Goal: Task Accomplishment & Management: Manage account settings

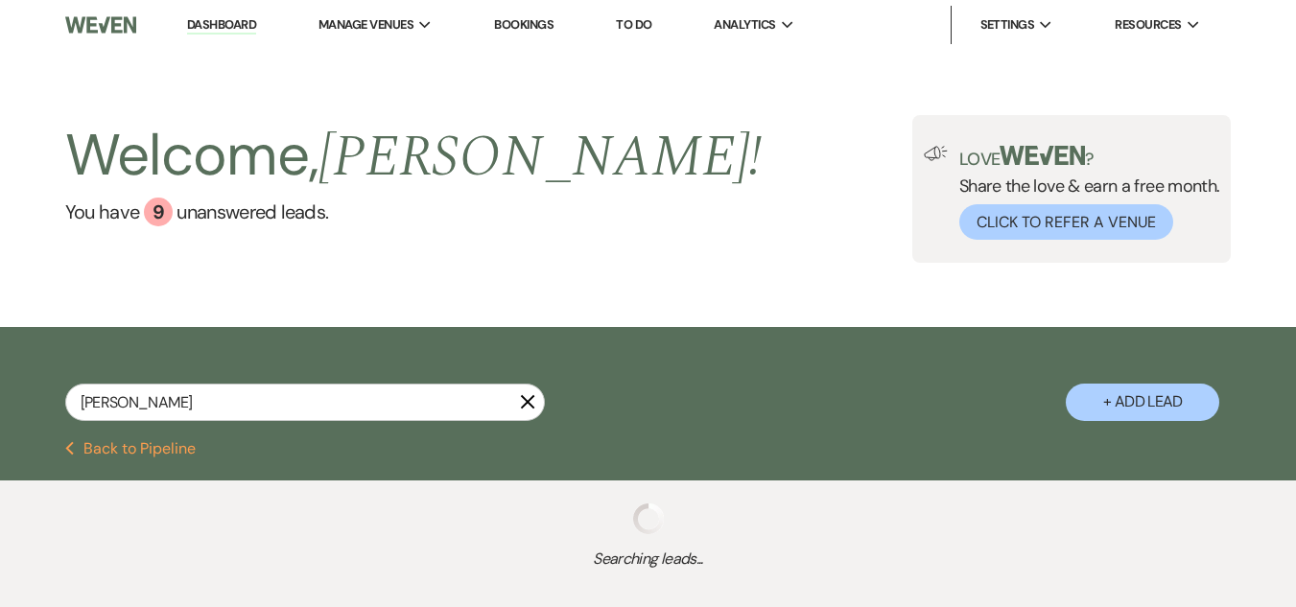
type input "cintia"
select select "6"
select select "8"
select select "4"
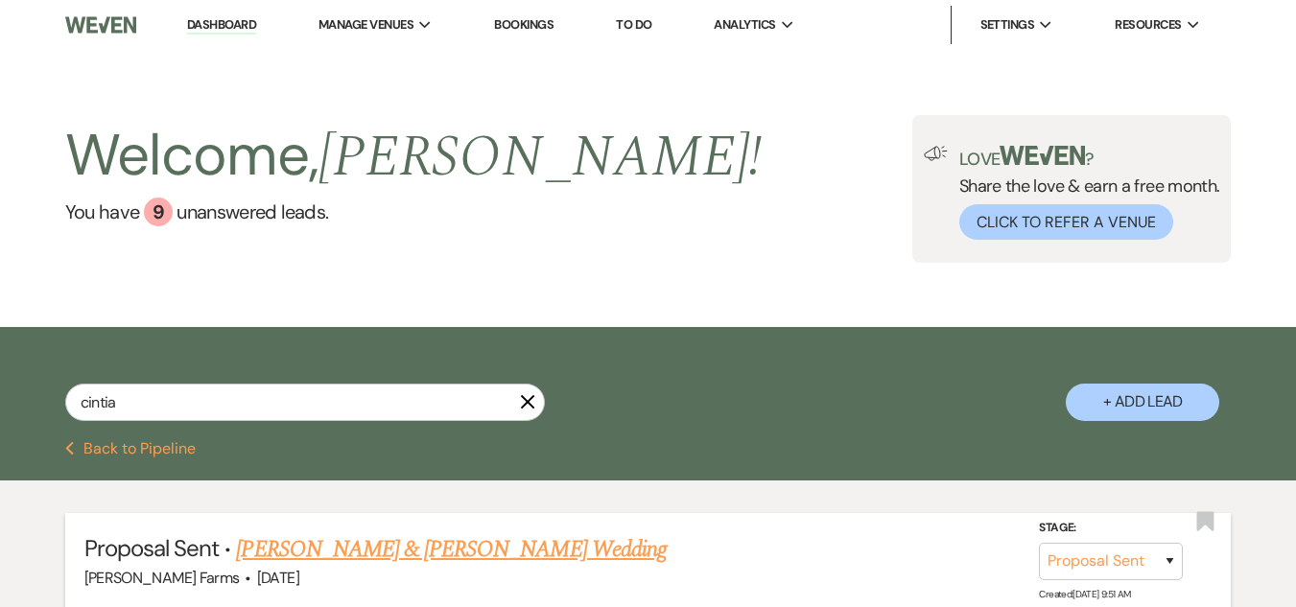
type input "cintia"
click at [326, 551] on link "[PERSON_NAME] & [PERSON_NAME] Wedding" at bounding box center [451, 549] width 430 height 35
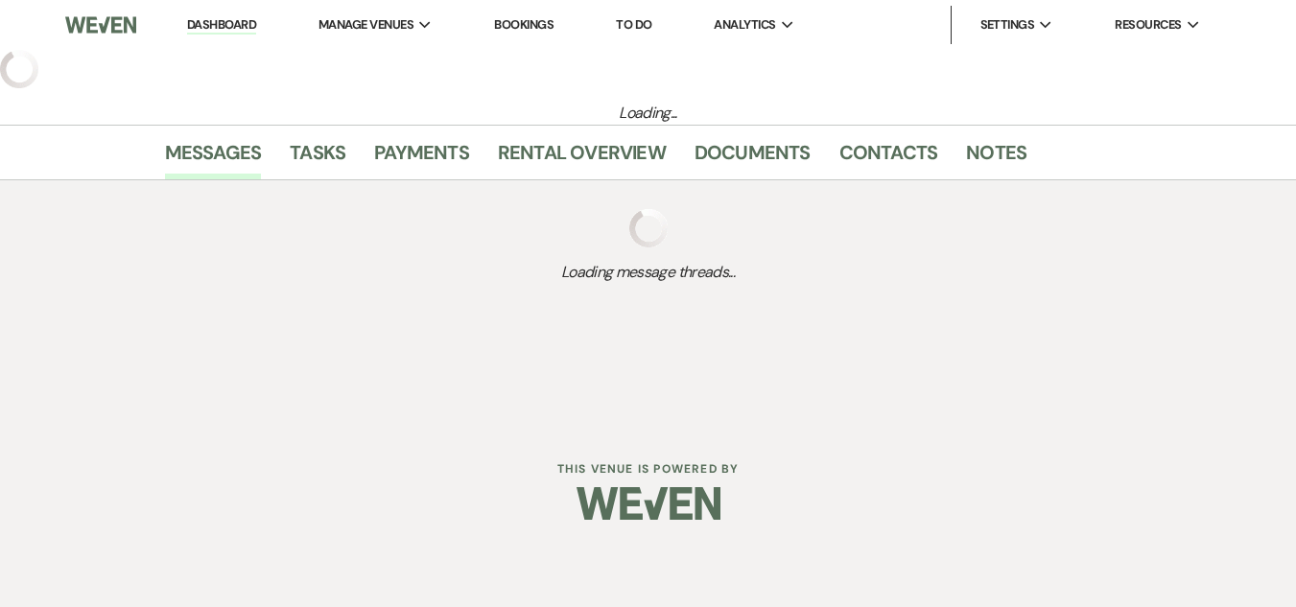
select select "6"
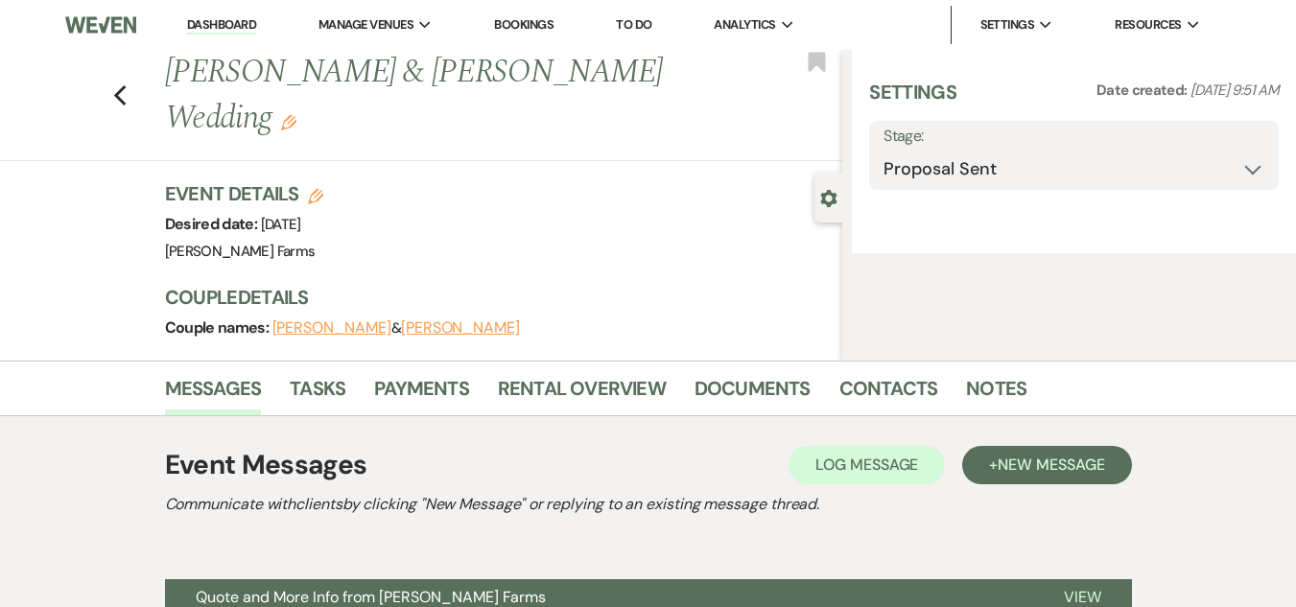
select select "5"
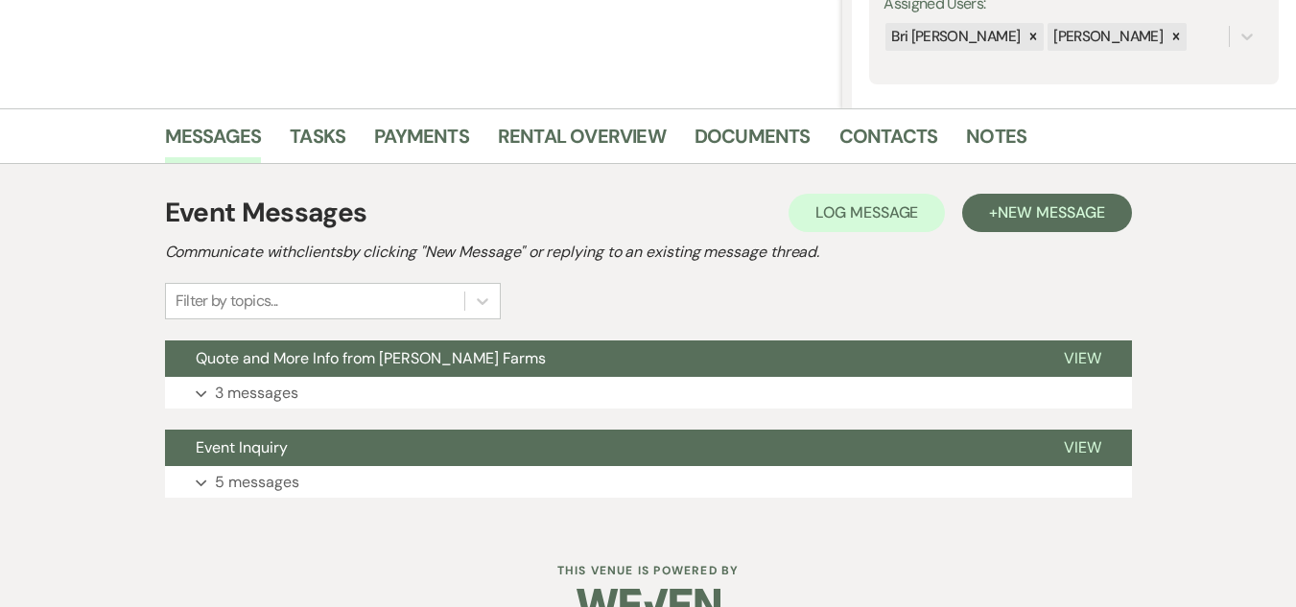
scroll to position [388, 0]
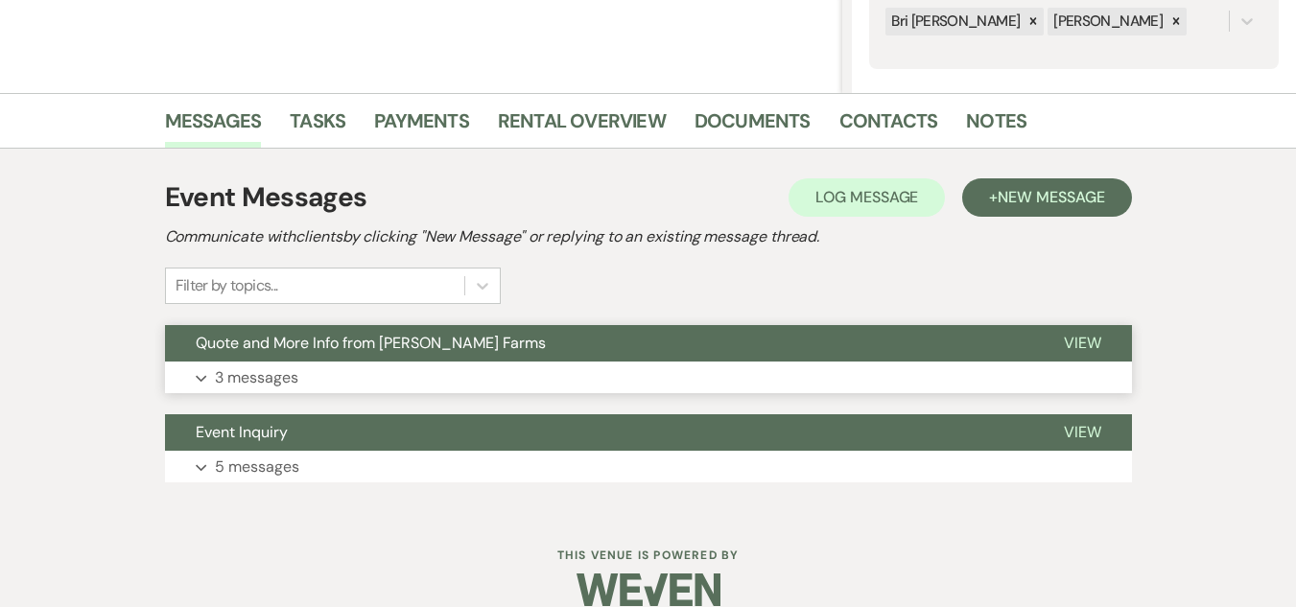
drag, startPoint x: 775, startPoint y: 340, endPoint x: 727, endPoint y: 342, distance: 48.0
click at [727, 342] on button "Quote and More Info from [PERSON_NAME] Farms" at bounding box center [599, 343] width 868 height 36
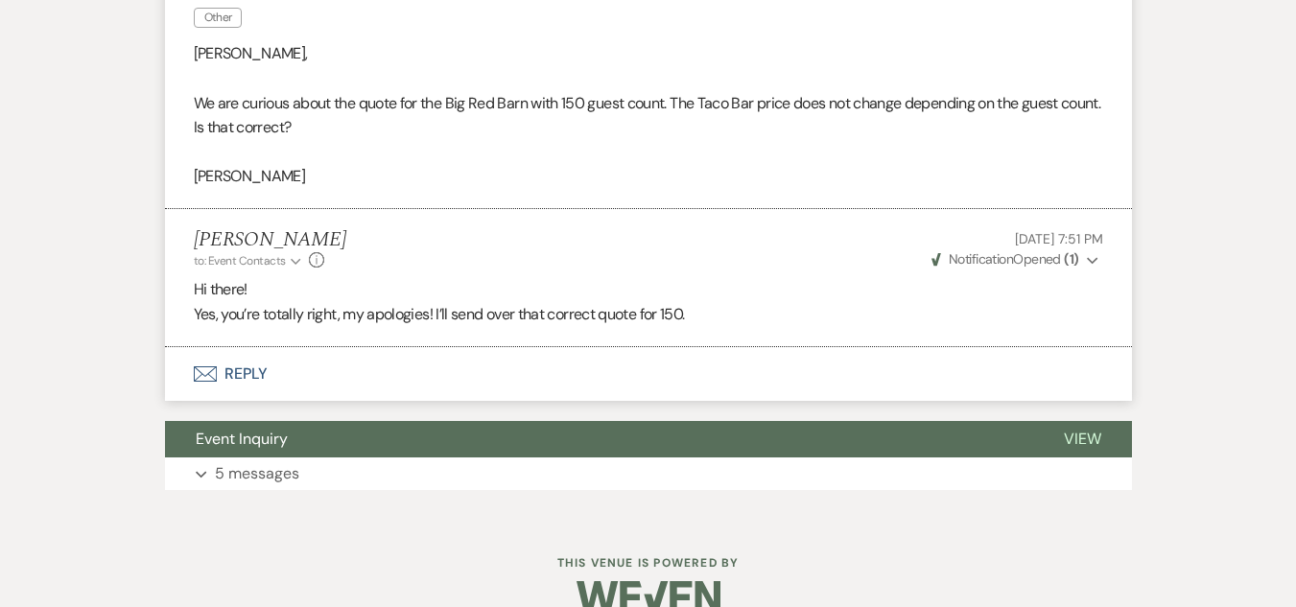
scroll to position [1421, 0]
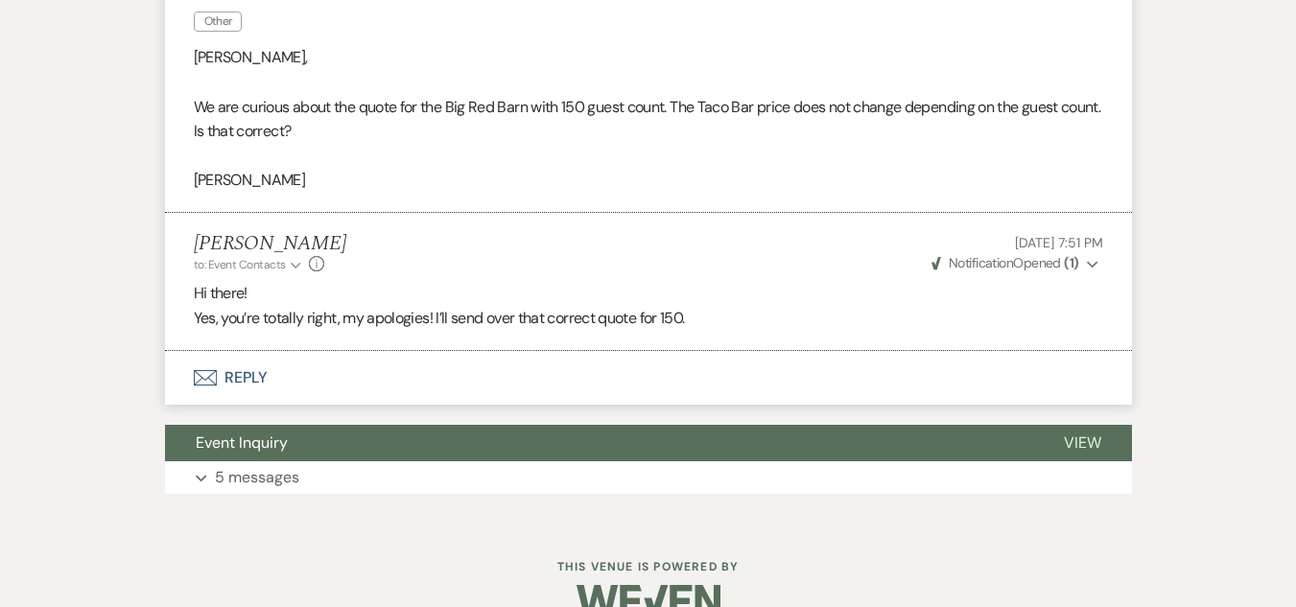
click at [233, 405] on button "Envelope Reply" at bounding box center [648, 378] width 967 height 54
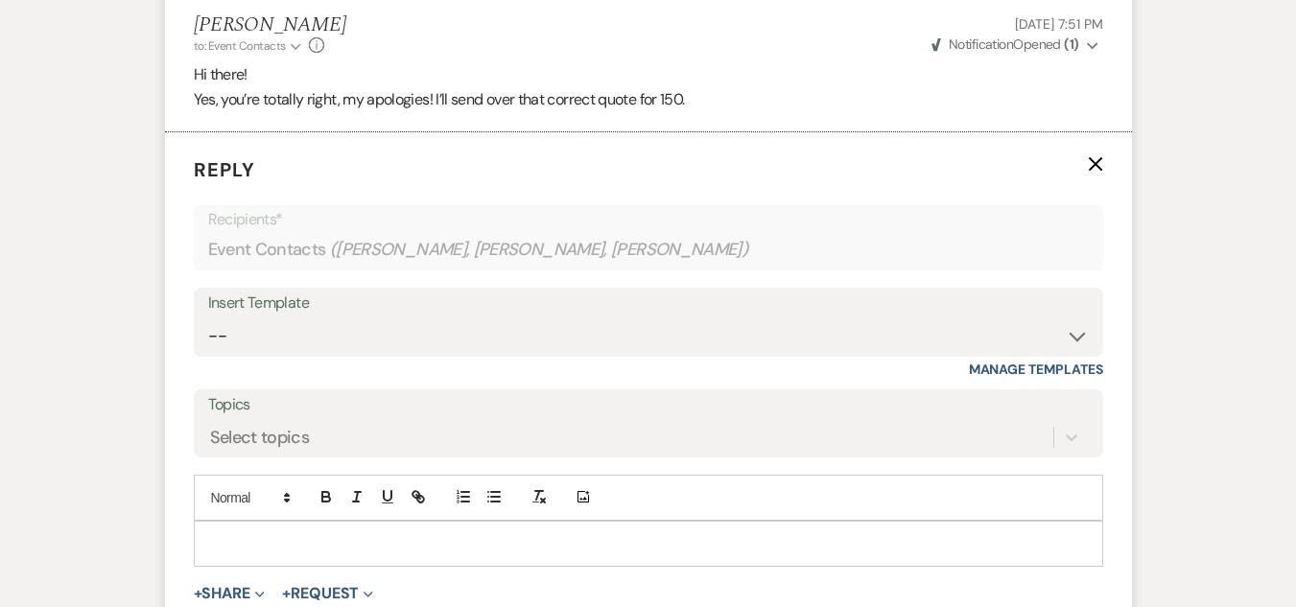
scroll to position [1765, 0]
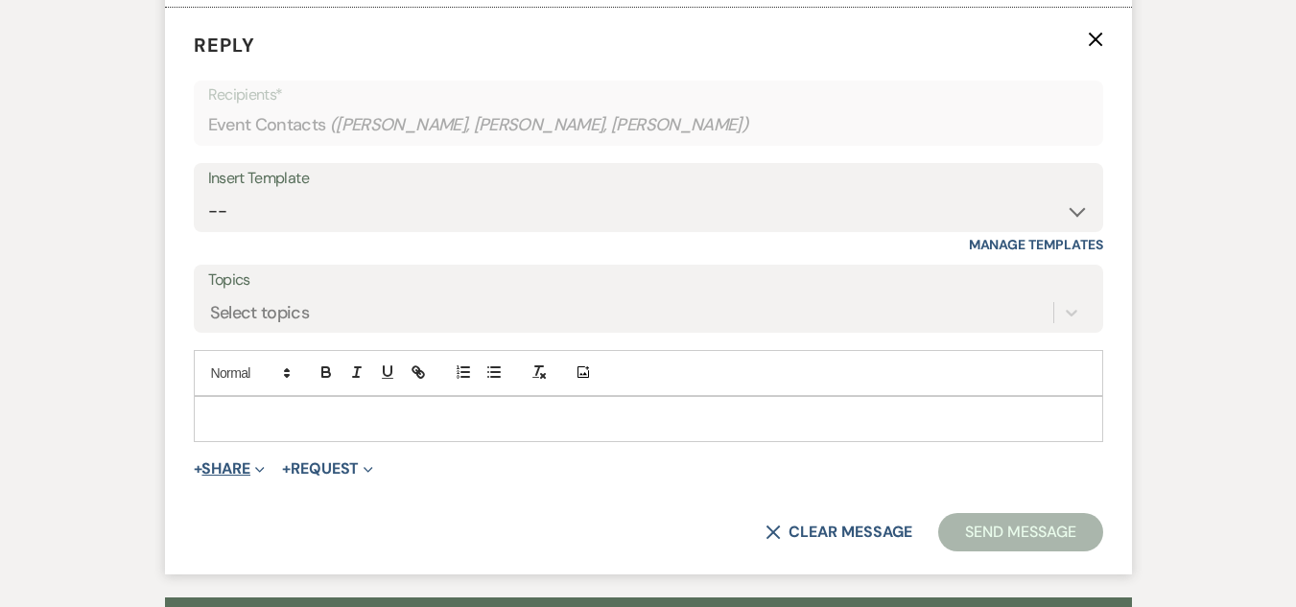
click at [260, 475] on icon "Expand" at bounding box center [260, 470] width 10 height 10
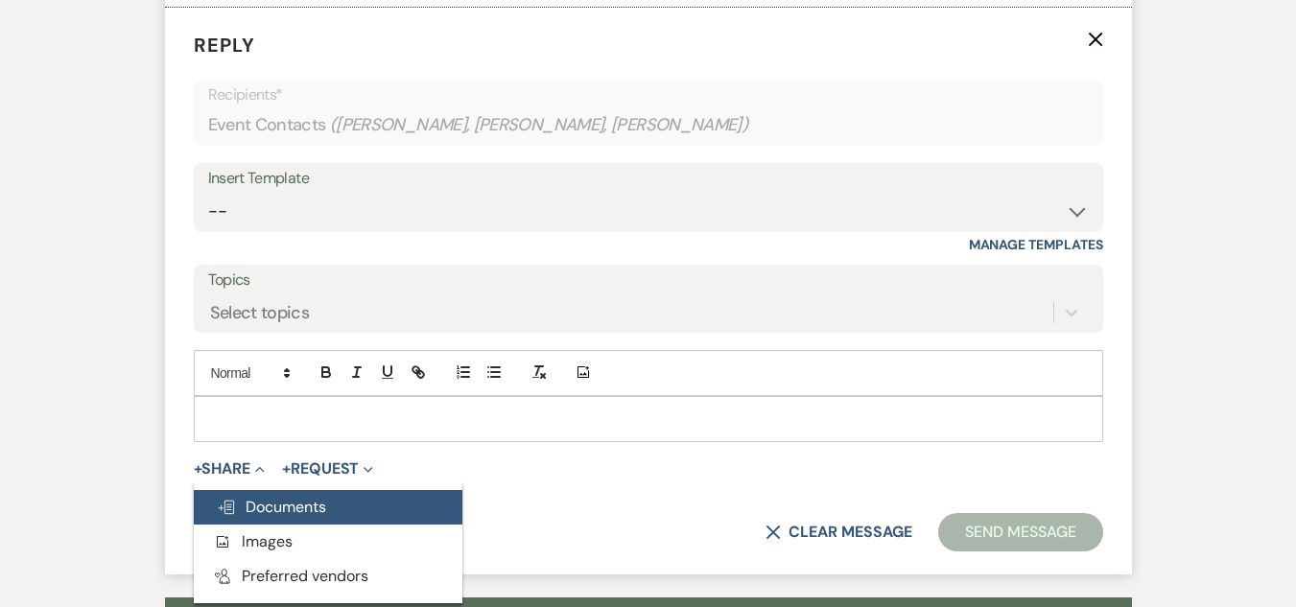
click at [269, 517] on span "Doc Upload Documents" at bounding box center [271, 507] width 109 height 20
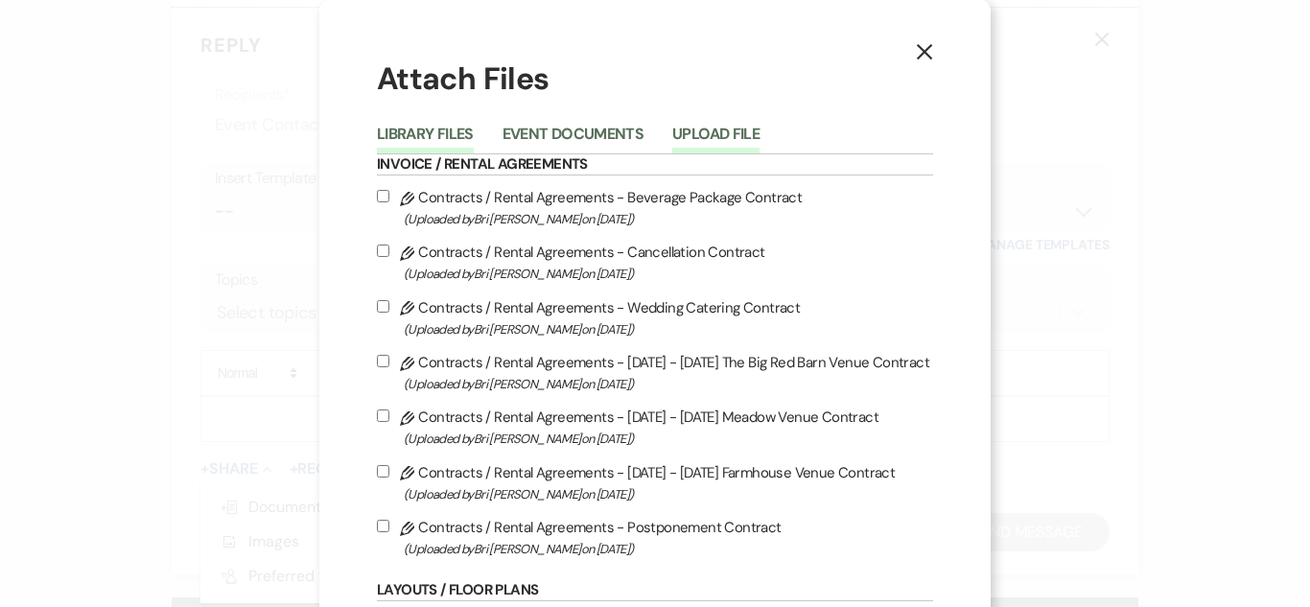
click at [692, 129] on button "Upload File" at bounding box center [715, 140] width 87 height 27
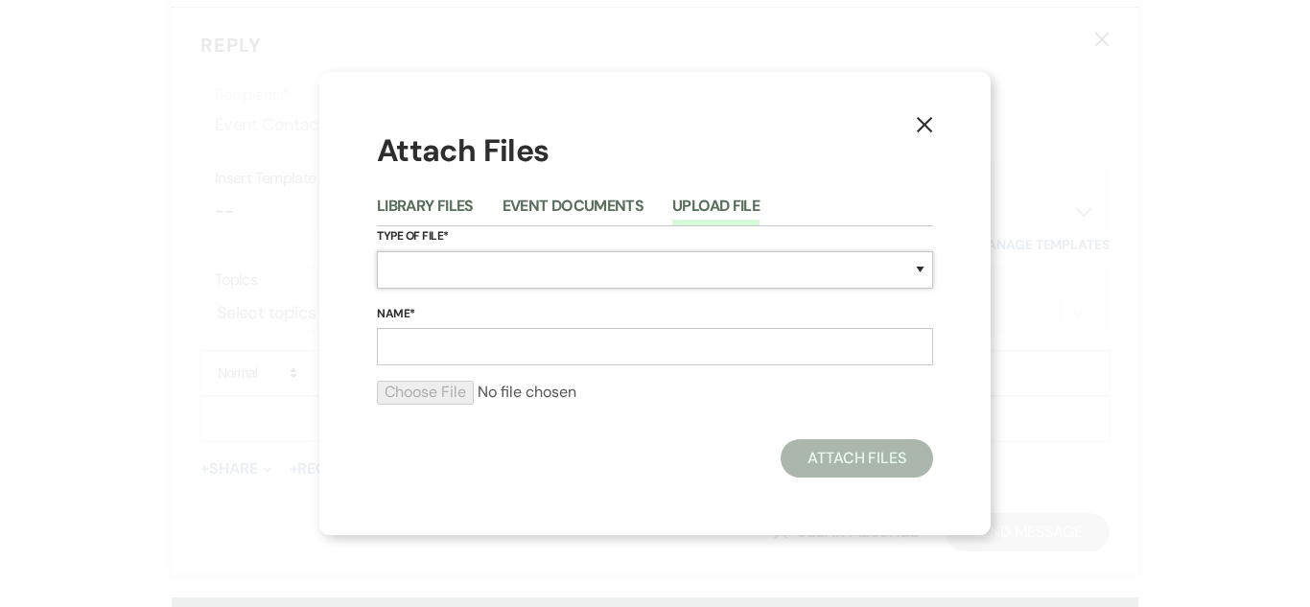
click at [526, 267] on select "Special Event Insurance Vendor Certificate of Insurance Contracts / Rental Agre…" at bounding box center [655, 269] width 556 height 37
select select "8"
click at [377, 251] on select "Special Event Insurance Vendor Certificate of Insurance Contracts / Rental Agre…" at bounding box center [655, 269] width 556 height 37
click at [461, 337] on input "Name*" at bounding box center [655, 346] width 556 height 37
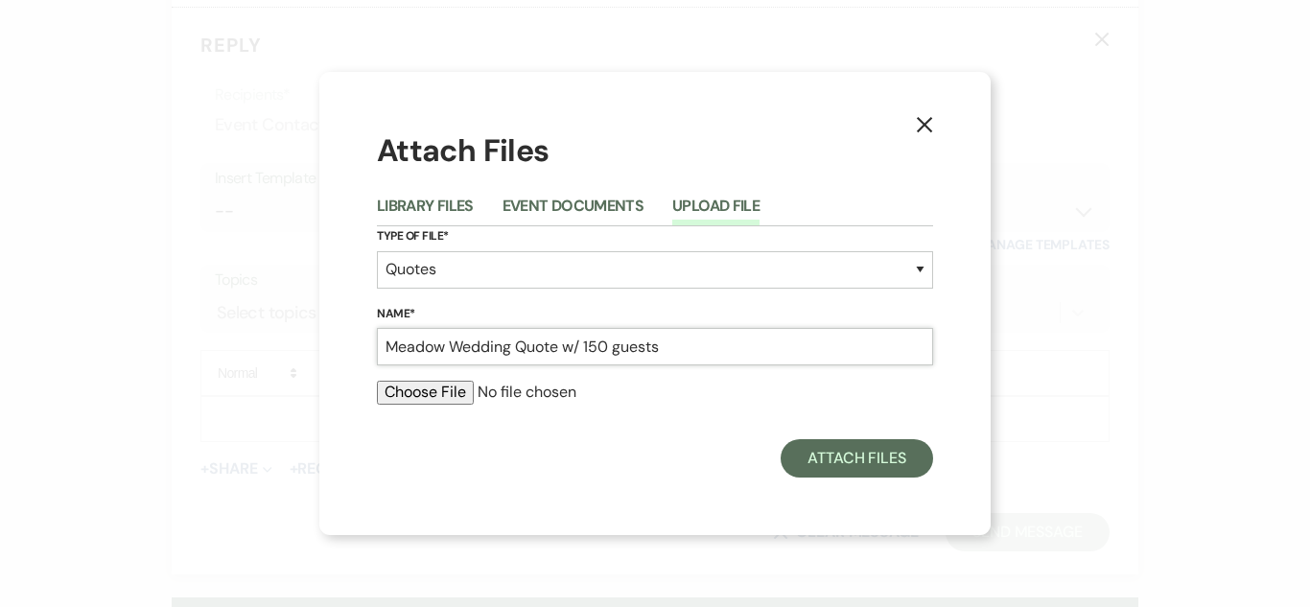
type input "Meadow Wedding Quote w/ 150 guests"
click at [442, 391] on input "file" at bounding box center [655, 392] width 556 height 23
type input "C:\fakepath\BIG RED BARN Wedding Quote - Cantor_Ceotto.pdf"
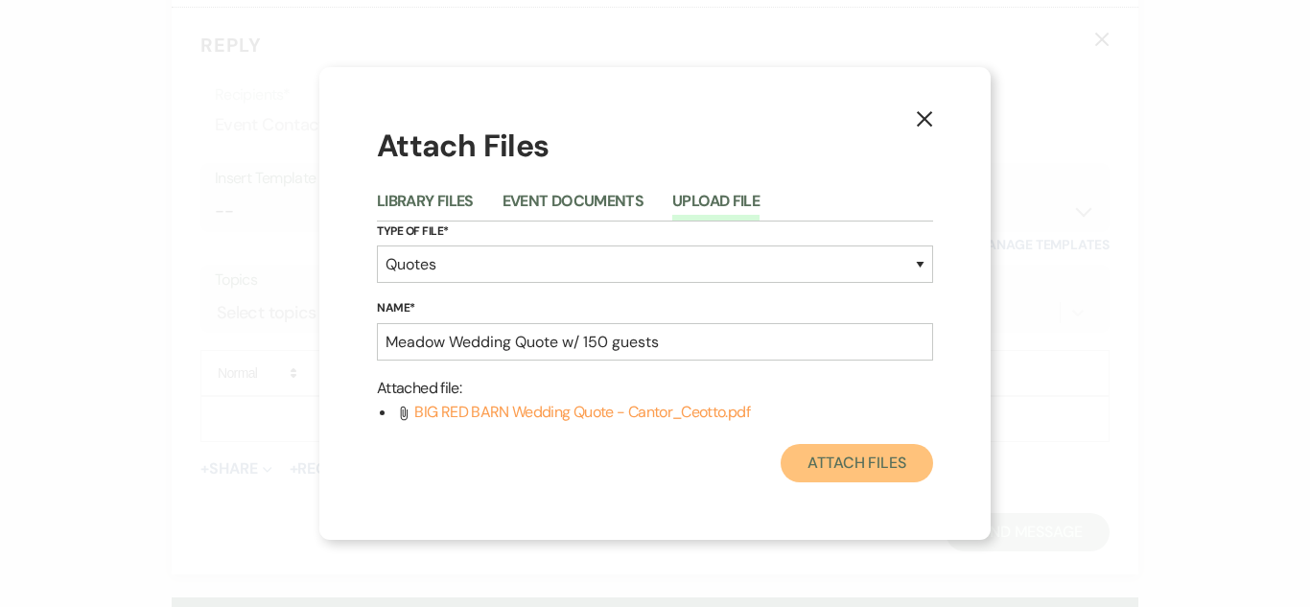
click at [844, 466] on button "Attach Files" at bounding box center [857, 463] width 152 height 38
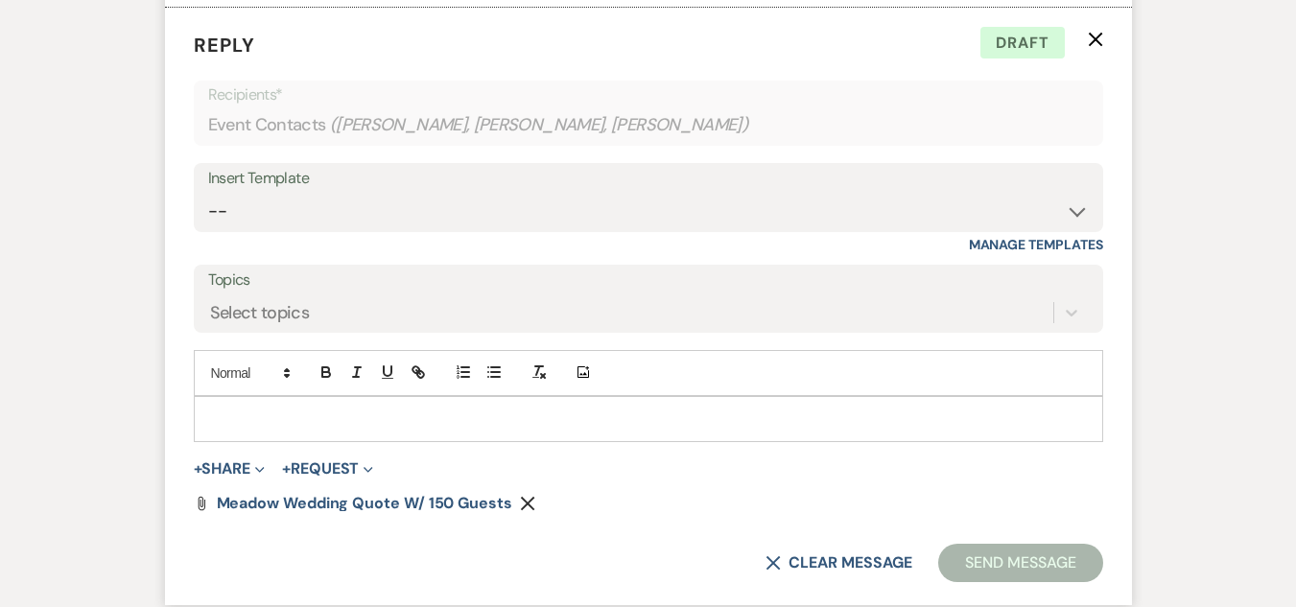
click at [362, 430] on p at bounding box center [648, 419] width 878 height 21
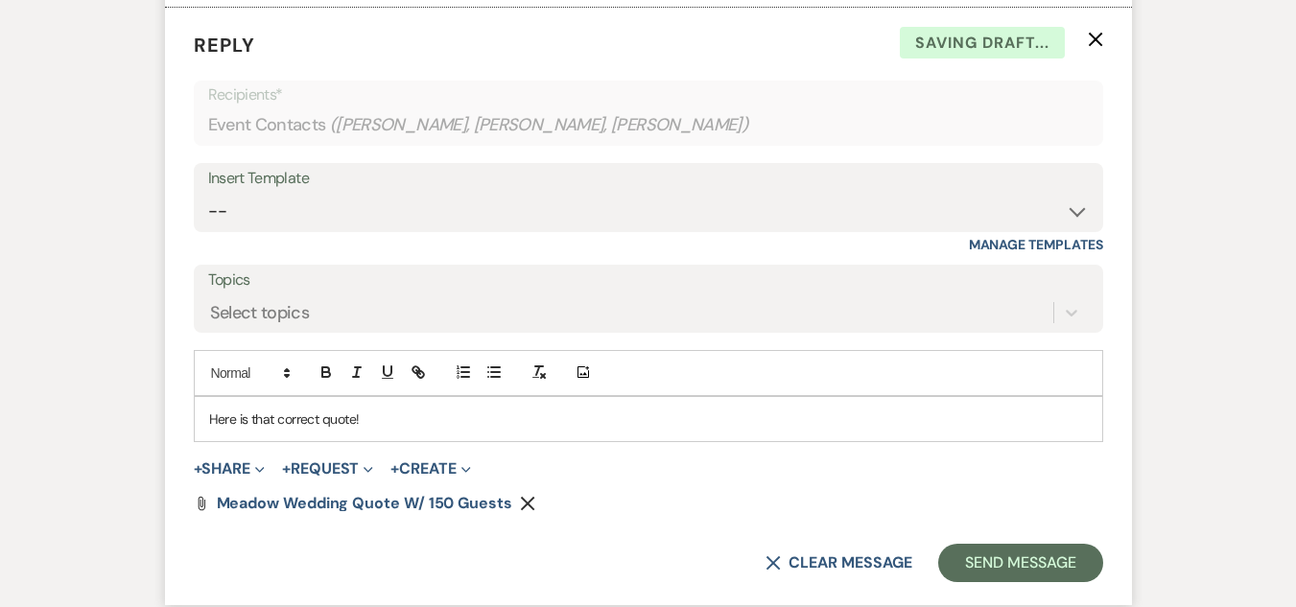
scroll to position [1887, 0]
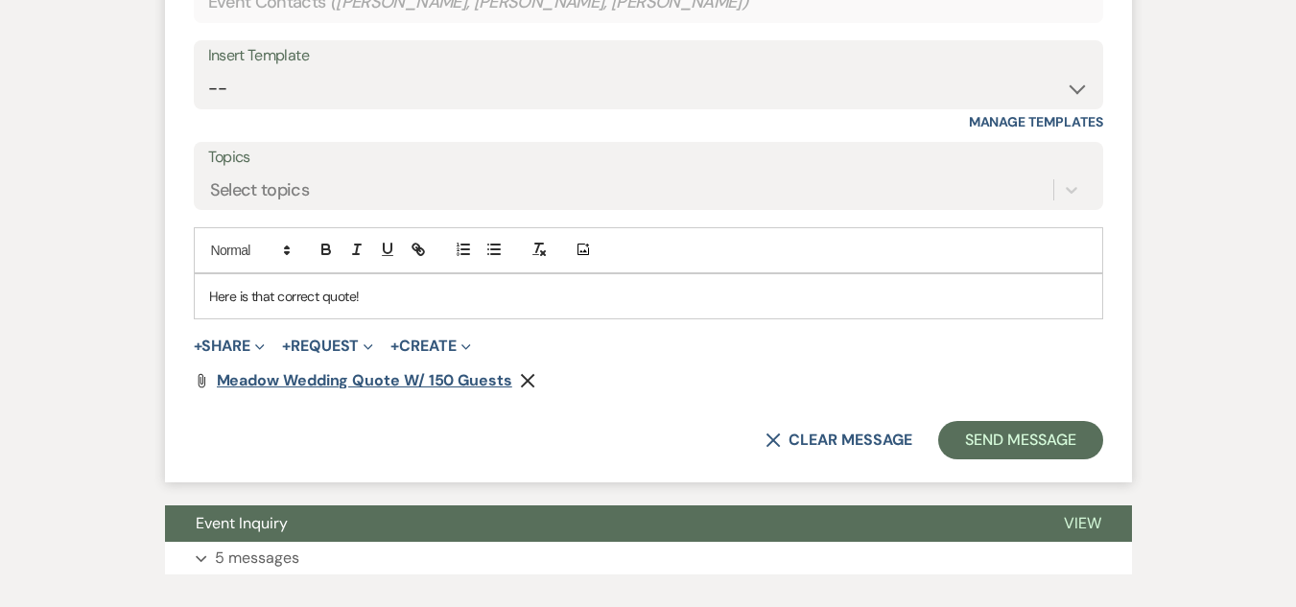
click at [324, 390] on span "Meadow Wedding Quote w/ 150 guests" at bounding box center [364, 380] width 295 height 20
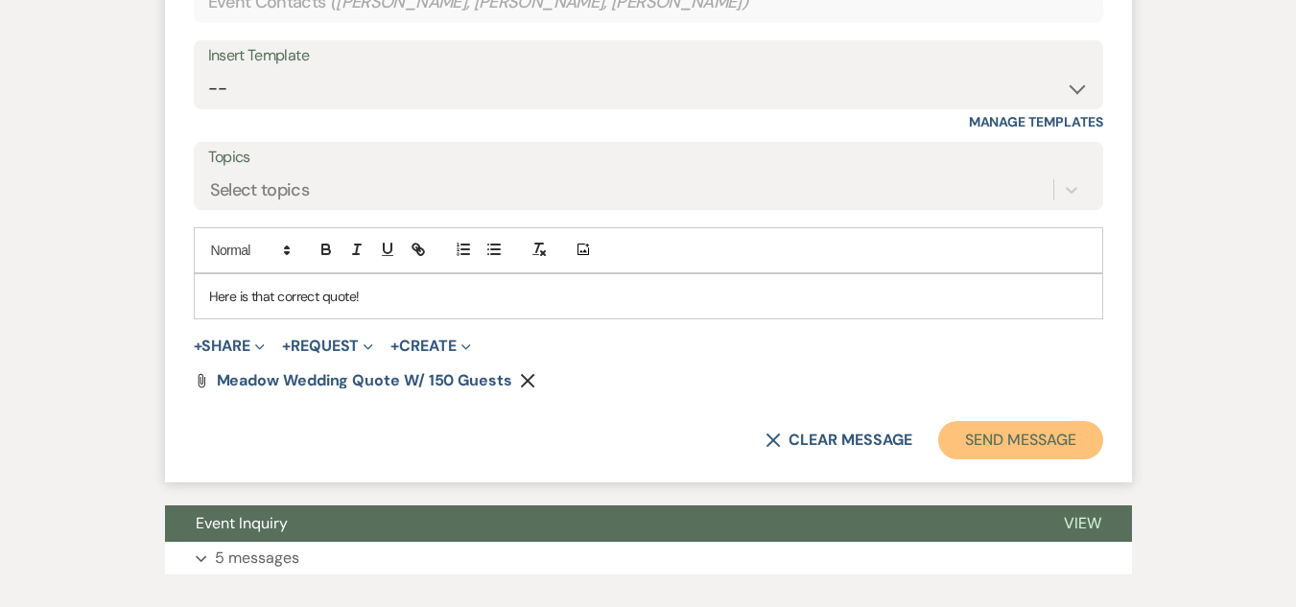
click at [1027, 459] on button "Send Message" at bounding box center [1020, 440] width 164 height 38
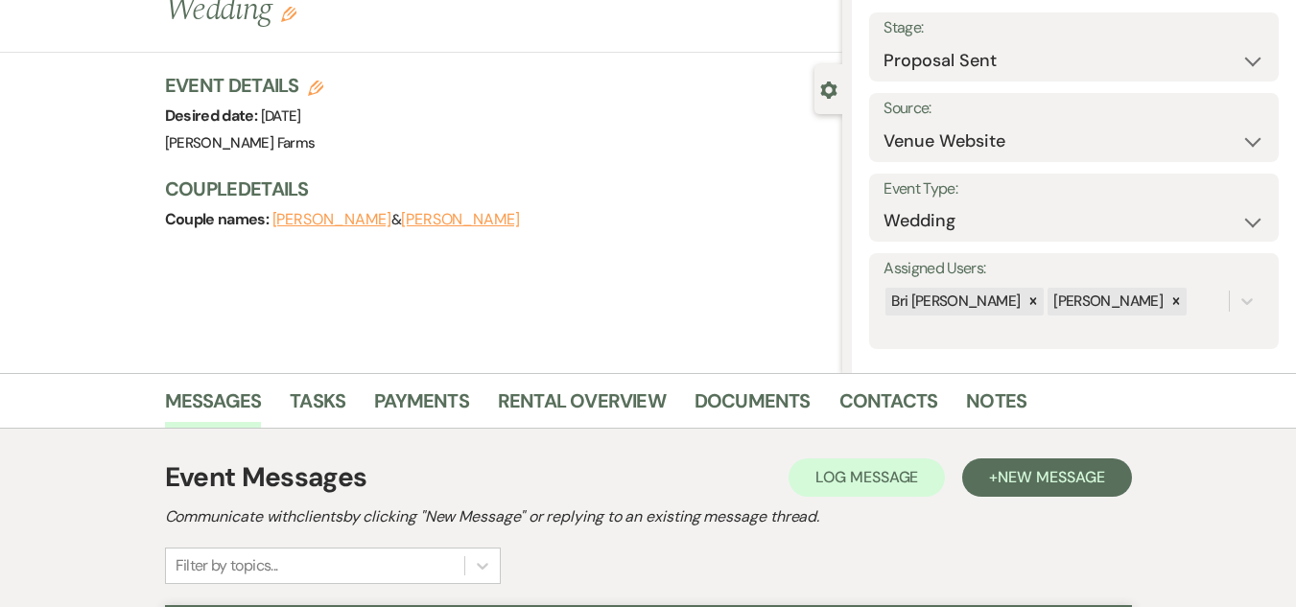
scroll to position [0, 0]
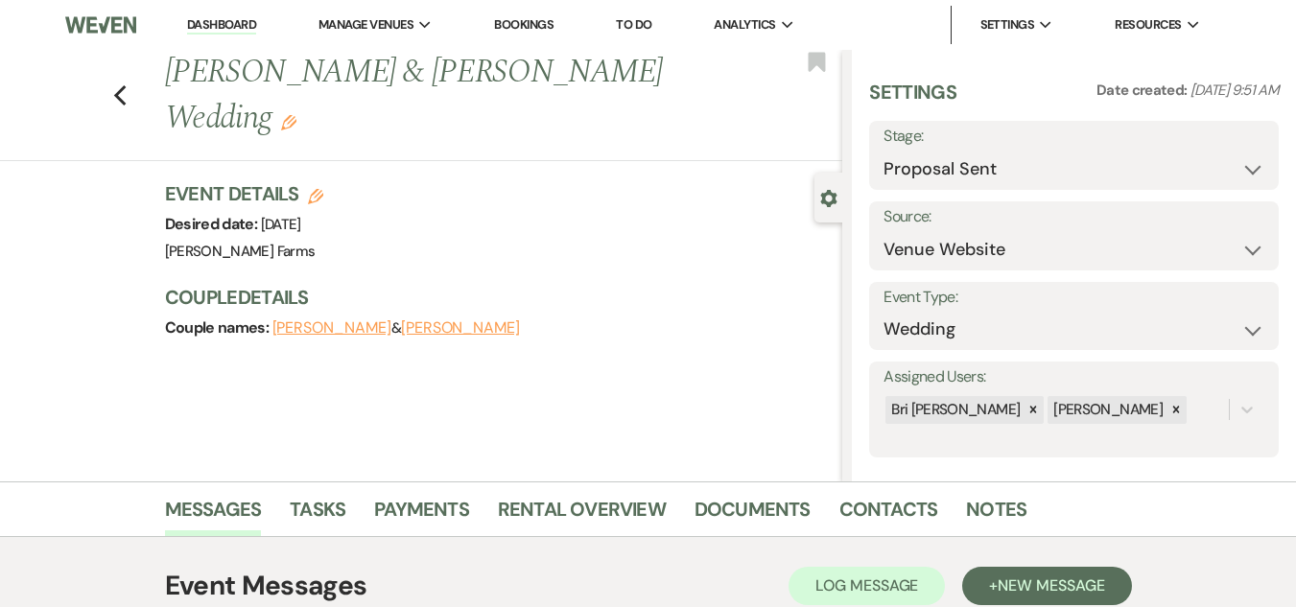
drag, startPoint x: 201, startPoint y: 30, endPoint x: 223, endPoint y: 19, distance: 24.4
click at [223, 19] on link "Dashboard" at bounding box center [221, 25] width 69 height 18
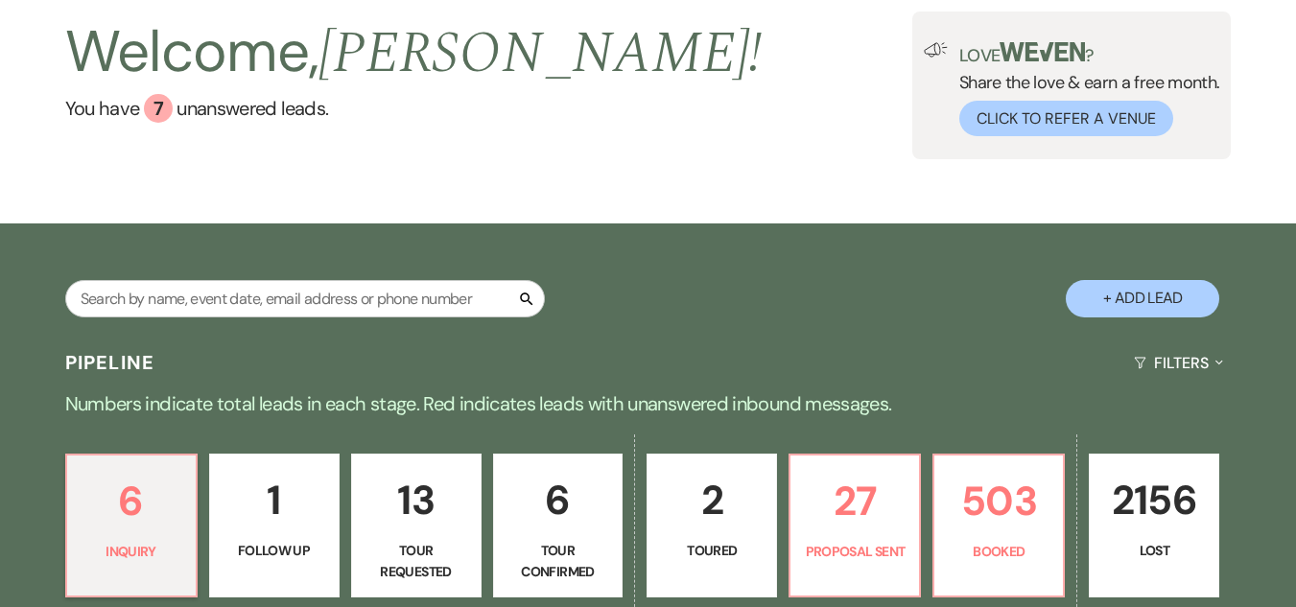
scroll to position [119, 0]
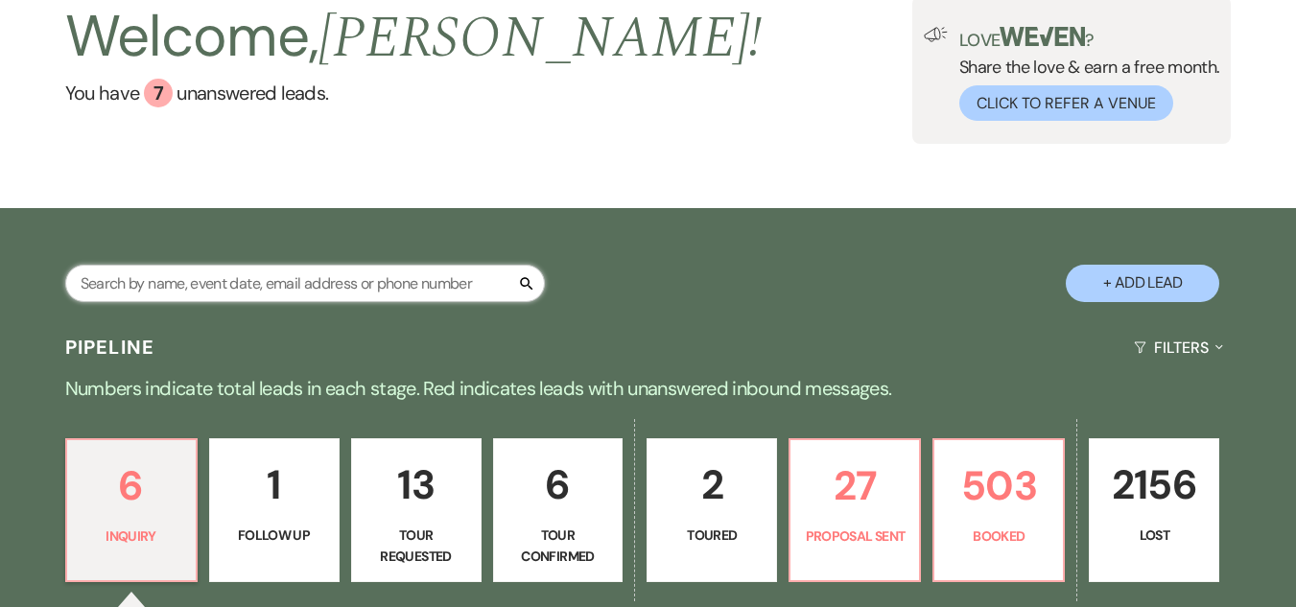
click at [263, 285] on input "text" at bounding box center [304, 283] width 479 height 37
type input "[PERSON_NAME]"
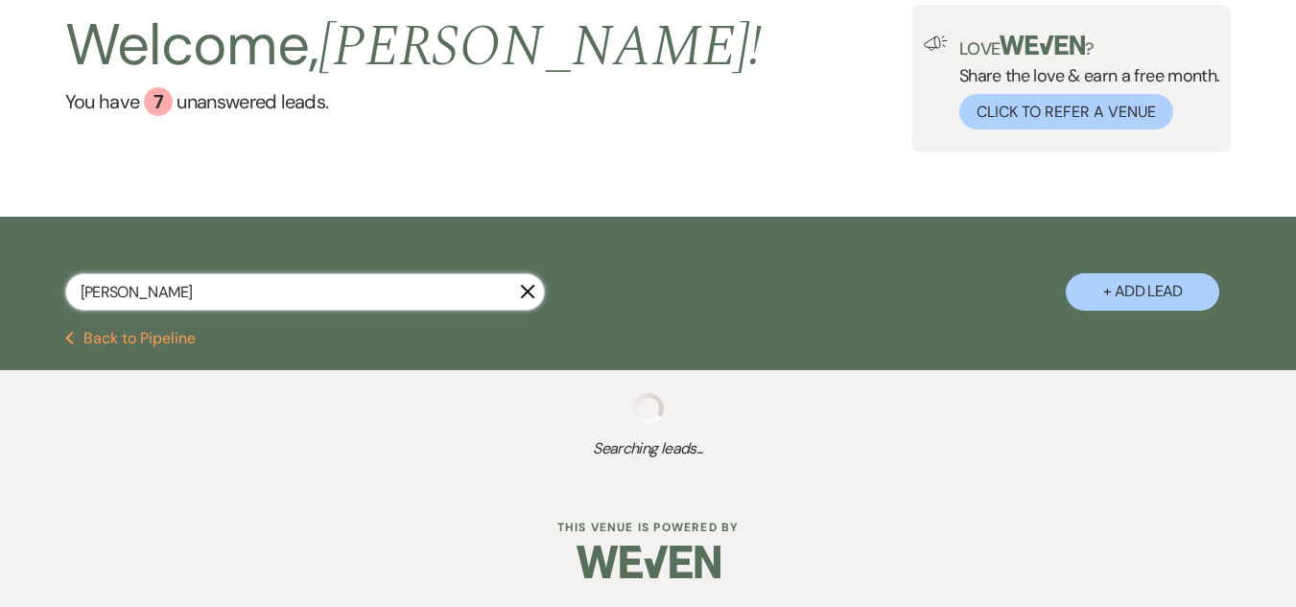
select select "6"
select select "8"
select select "5"
select select "8"
select select "5"
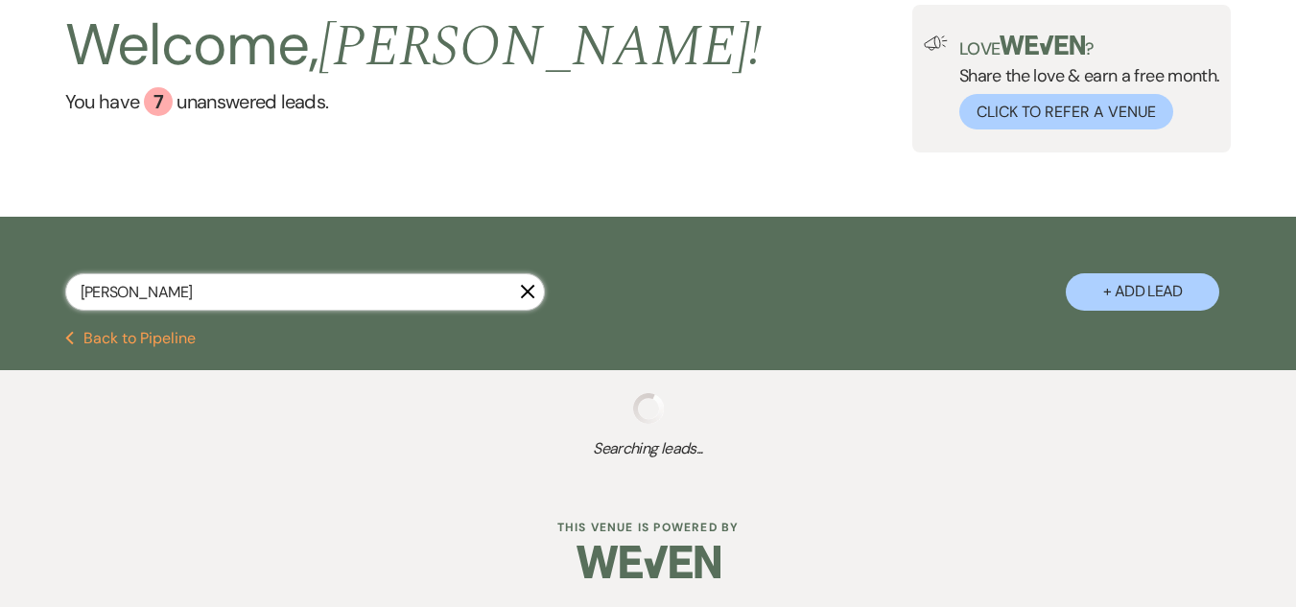
select select "8"
select select "5"
select select "8"
select select "5"
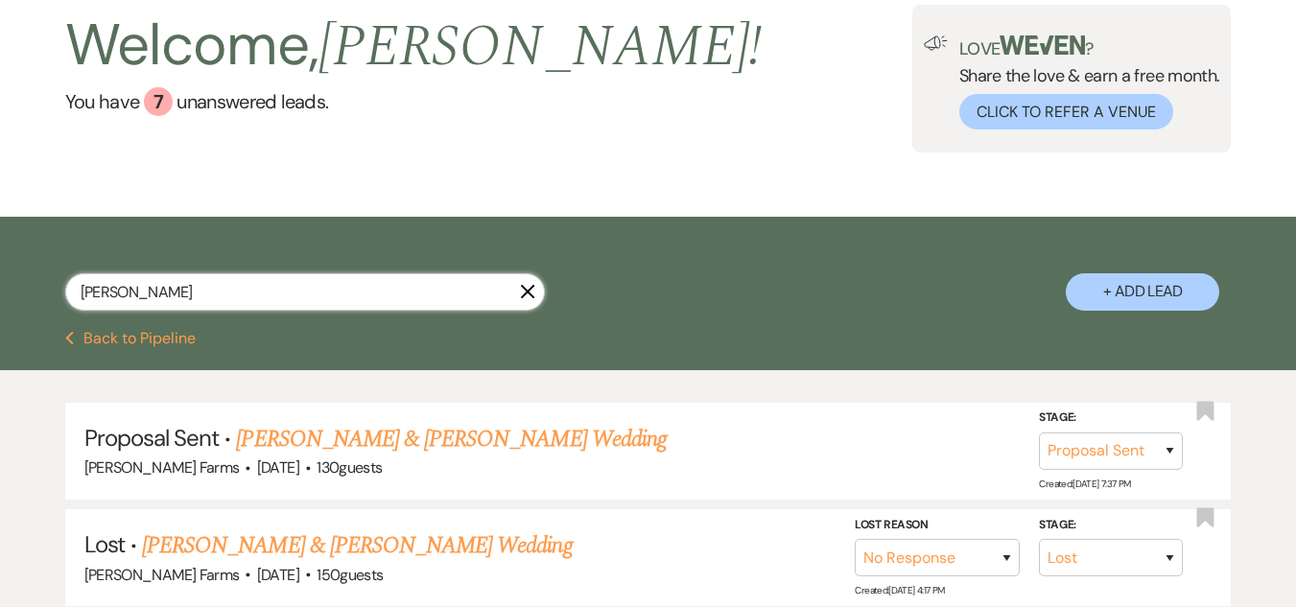
scroll to position [119, 0]
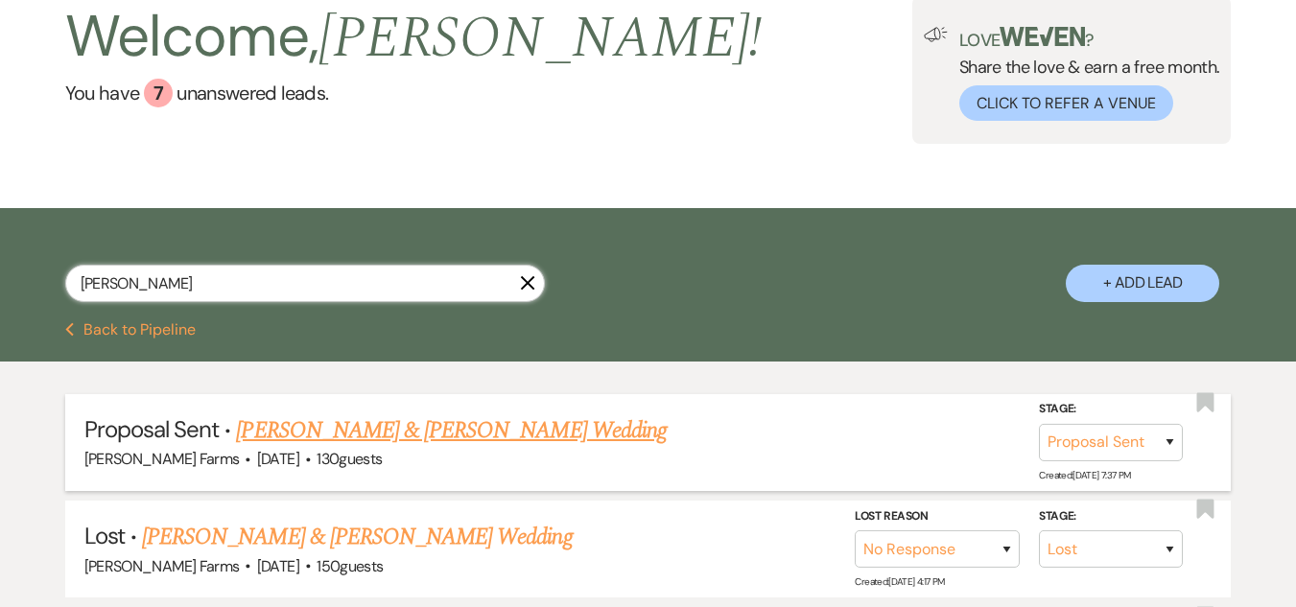
type input "[PERSON_NAME]"
click at [409, 435] on link "[PERSON_NAME] & [PERSON_NAME] Wedding" at bounding box center [451, 430] width 430 height 35
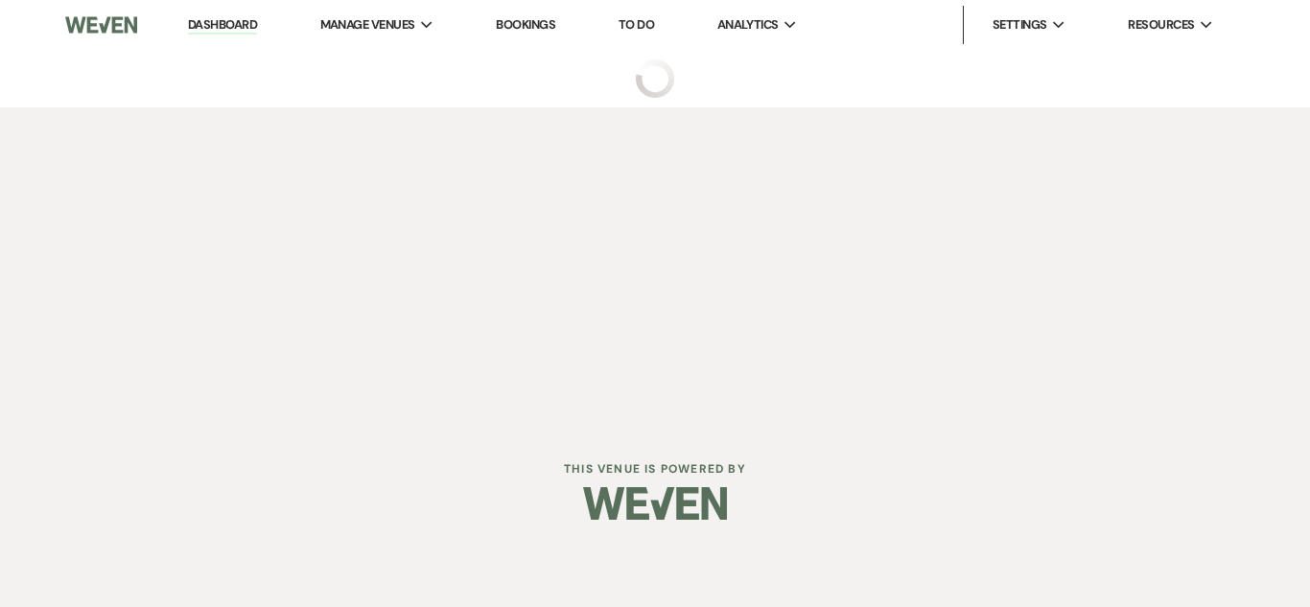
select select "6"
select select "5"
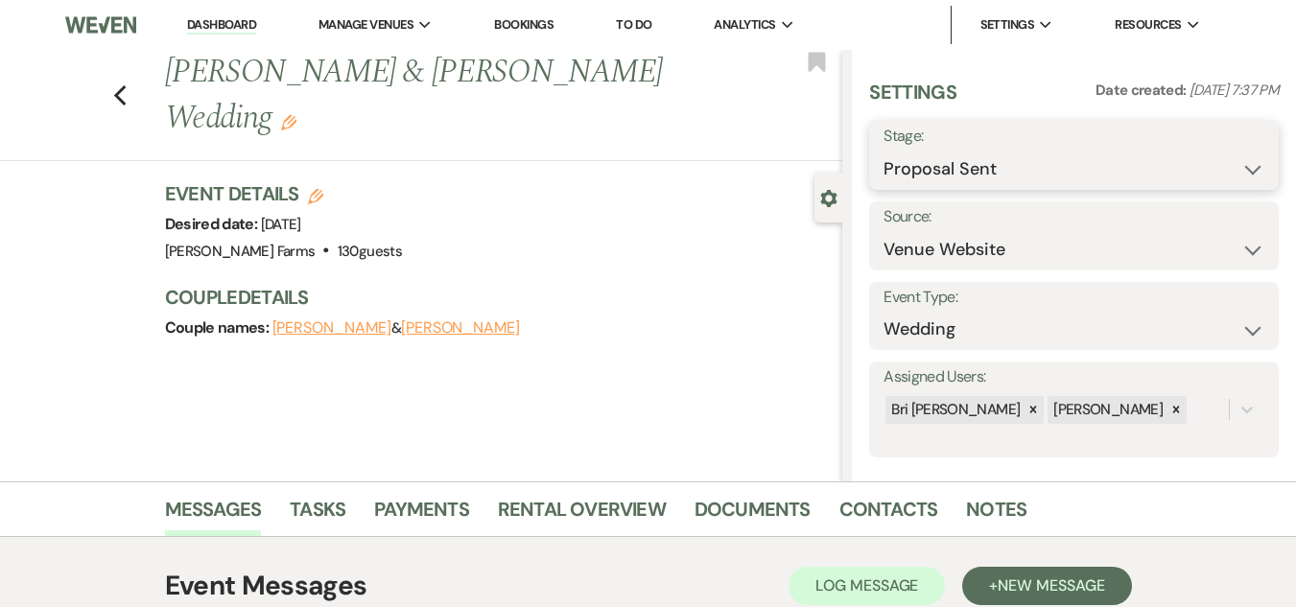
click at [952, 180] on select "Inquiry Follow Up Tour Requested Tour Confirmed Toured Proposal Sent Booked Lost" at bounding box center [1073, 169] width 381 height 37
select select "7"
click at [883, 151] on select "Inquiry Follow Up Tour Requested Tour Confirmed Toured Proposal Sent Booked Lost" at bounding box center [1073, 169] width 381 height 37
click at [320, 193] on use "button" at bounding box center [315, 196] width 15 height 15
select select "674"
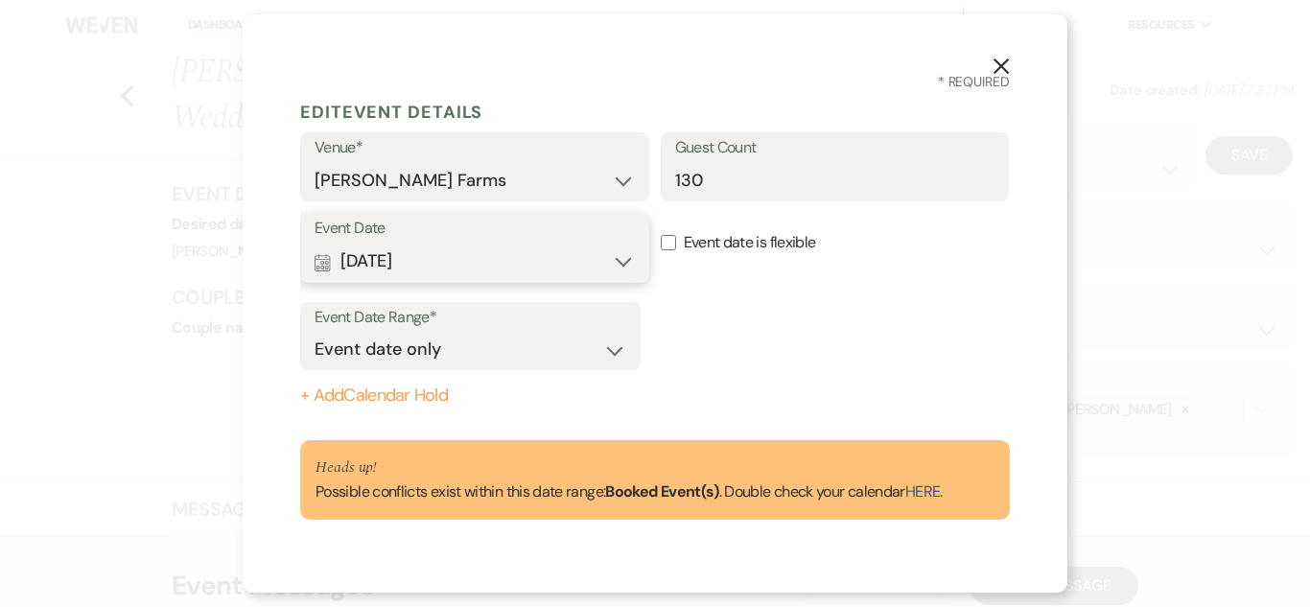
click at [589, 250] on button "Calendar [DATE] Expand" at bounding box center [475, 262] width 320 height 38
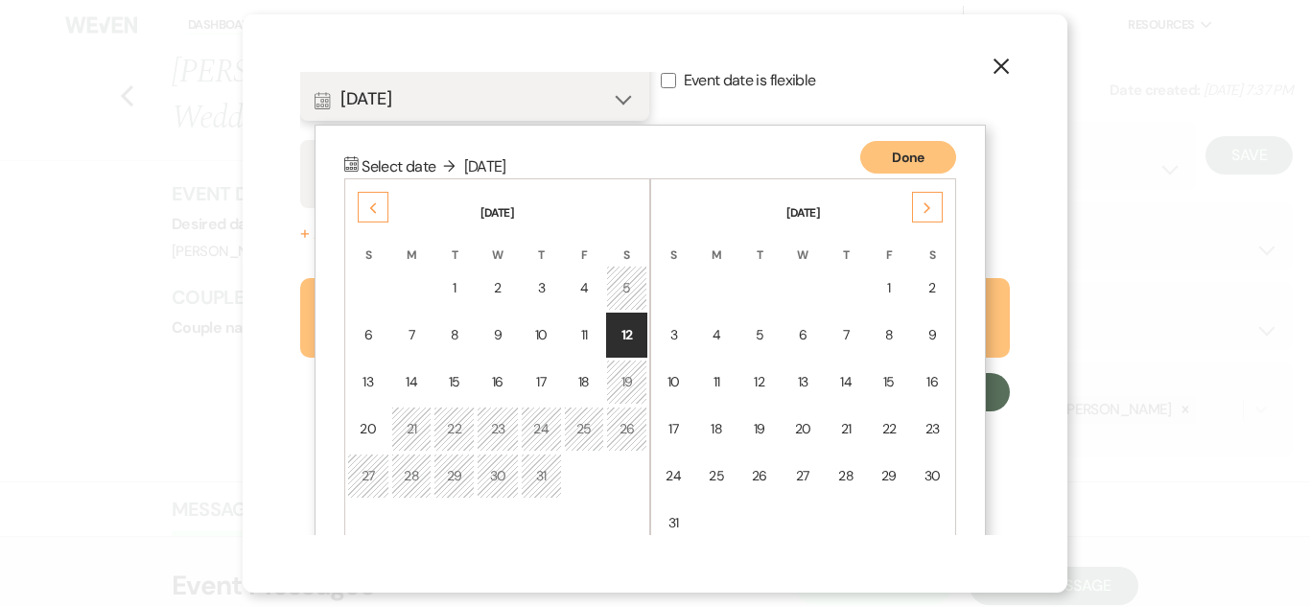
scroll to position [205, 0]
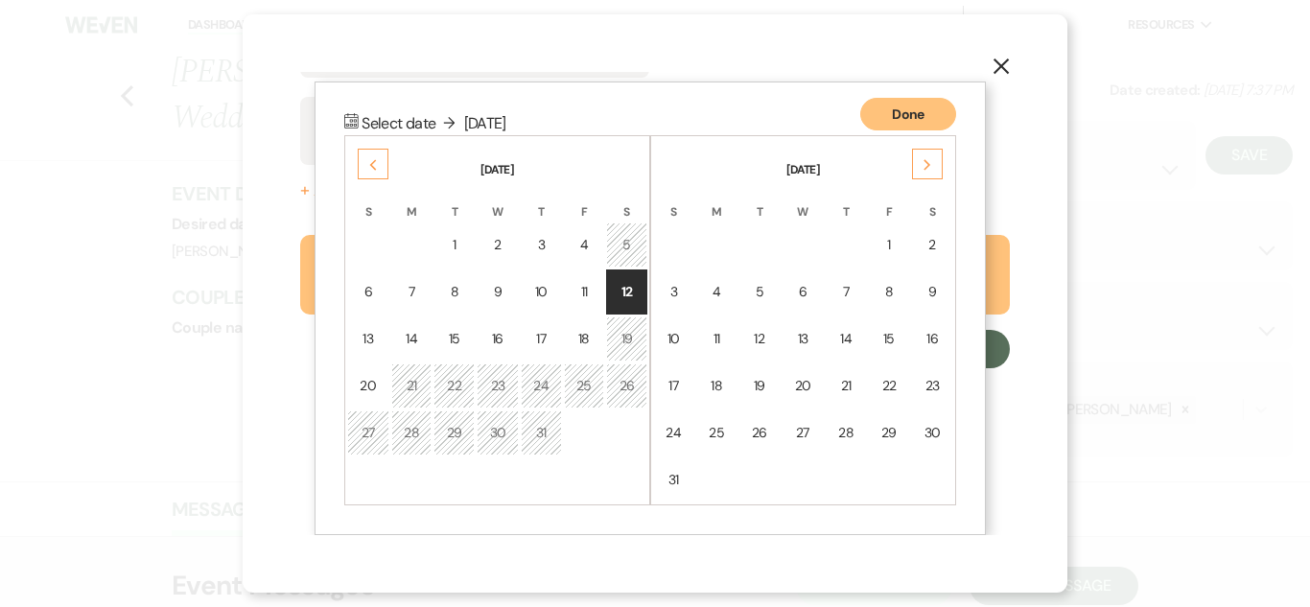
click at [377, 163] on icon "Previous" at bounding box center [373, 165] width 10 height 12
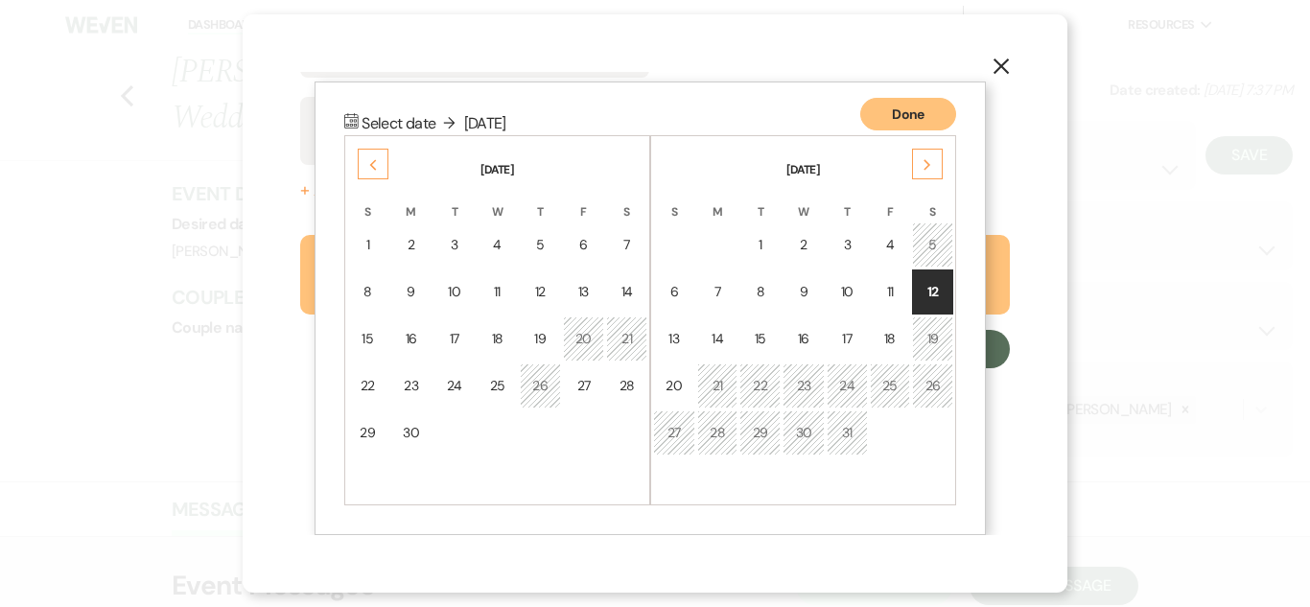
click at [623, 341] on div "21" at bounding box center [627, 339] width 16 height 20
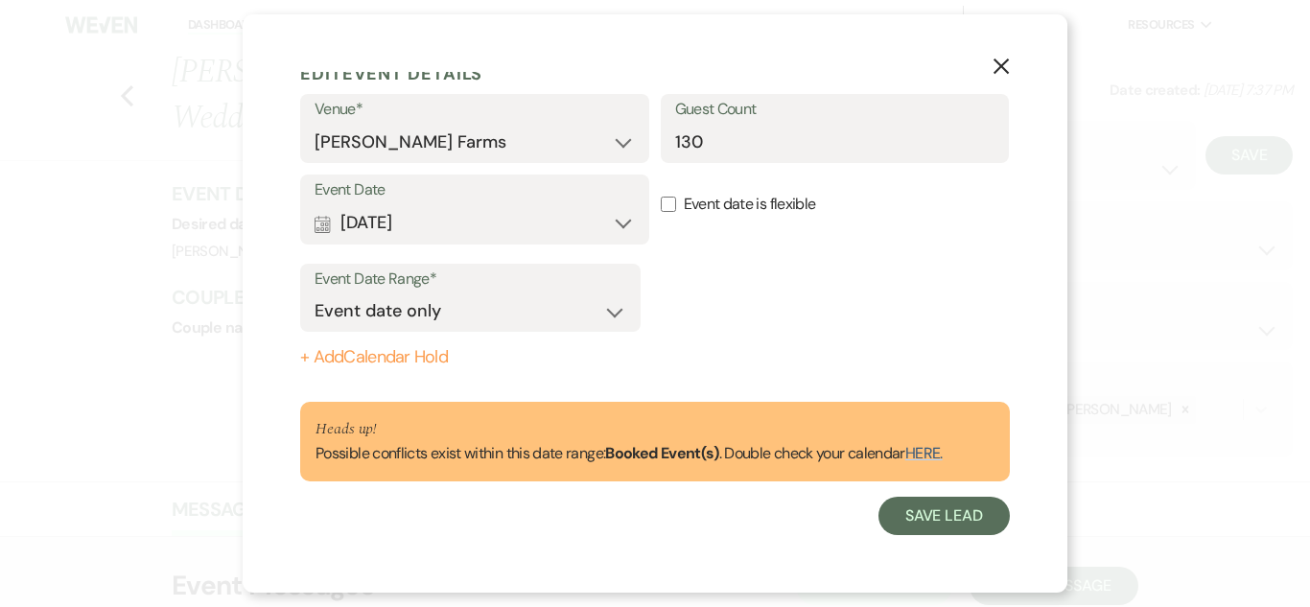
scroll to position [38, 0]
click at [889, 517] on button "Save Lead" at bounding box center [943, 516] width 131 height 38
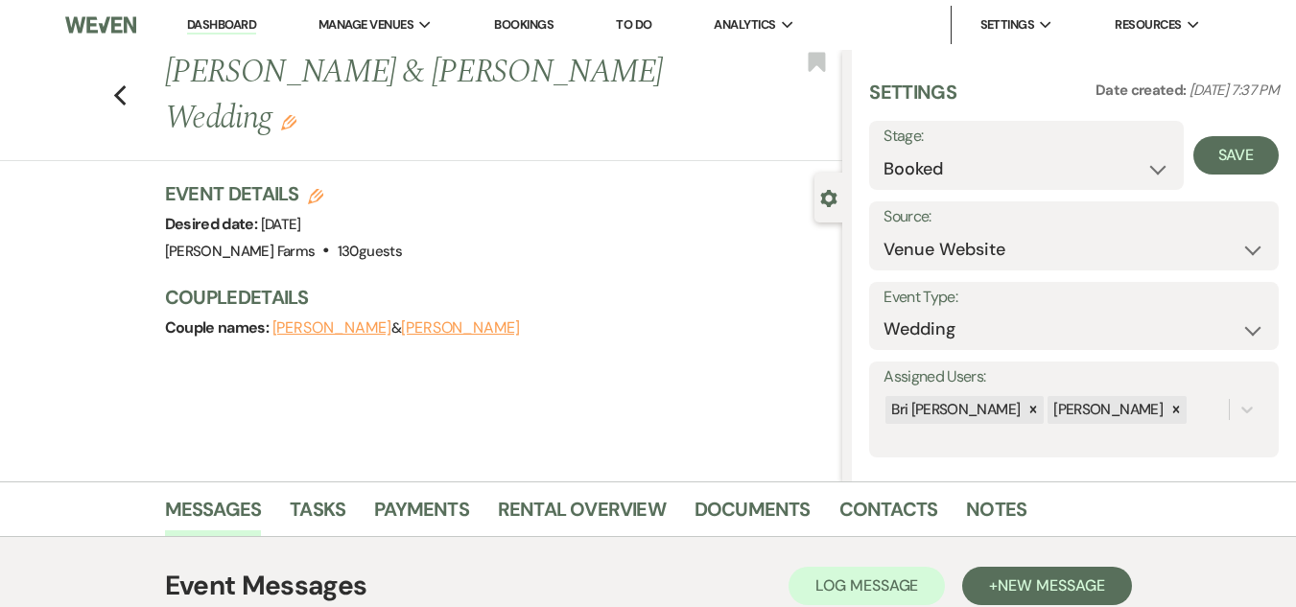
click at [290, 120] on icon "Edit" at bounding box center [288, 122] width 15 height 15
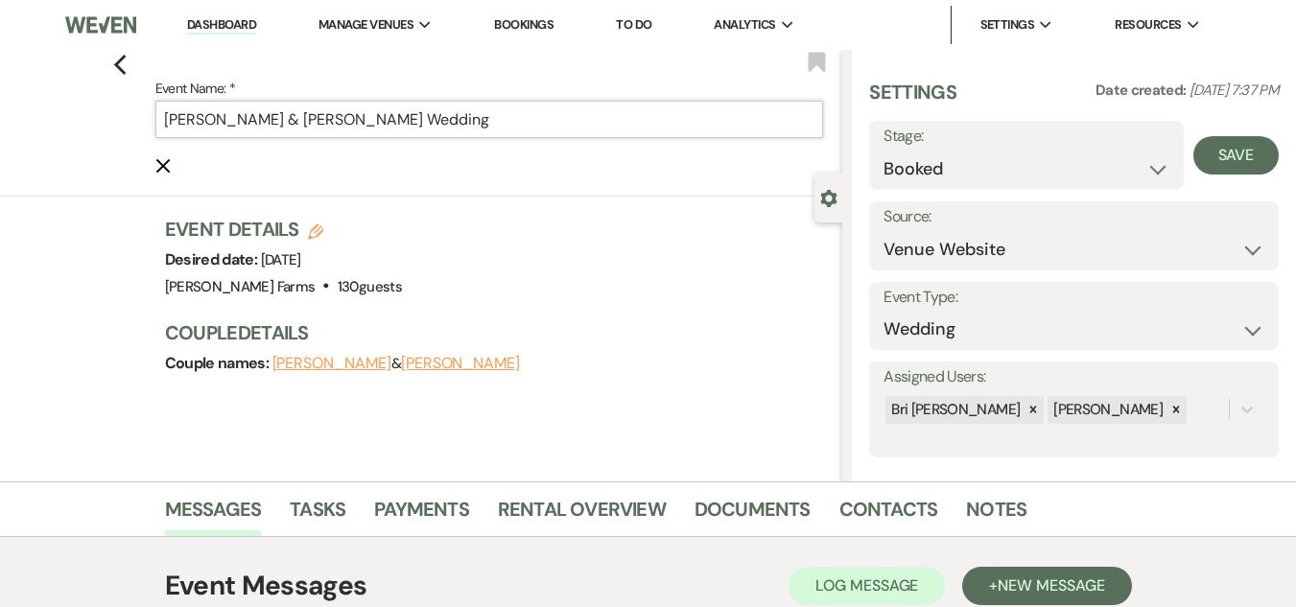
click at [167, 120] on input "[PERSON_NAME] & [PERSON_NAME] Wedding" at bounding box center [489, 119] width 668 height 37
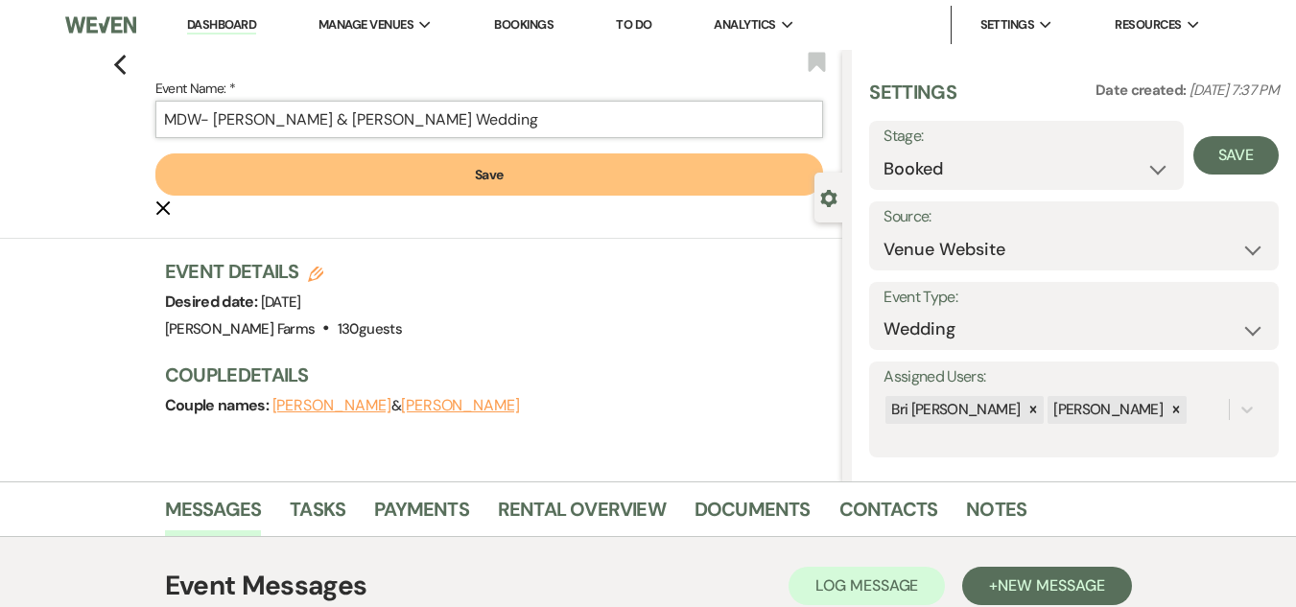
type input "MDW- [PERSON_NAME] & [PERSON_NAME] Wedding"
click at [540, 177] on button "Save" at bounding box center [489, 174] width 668 height 42
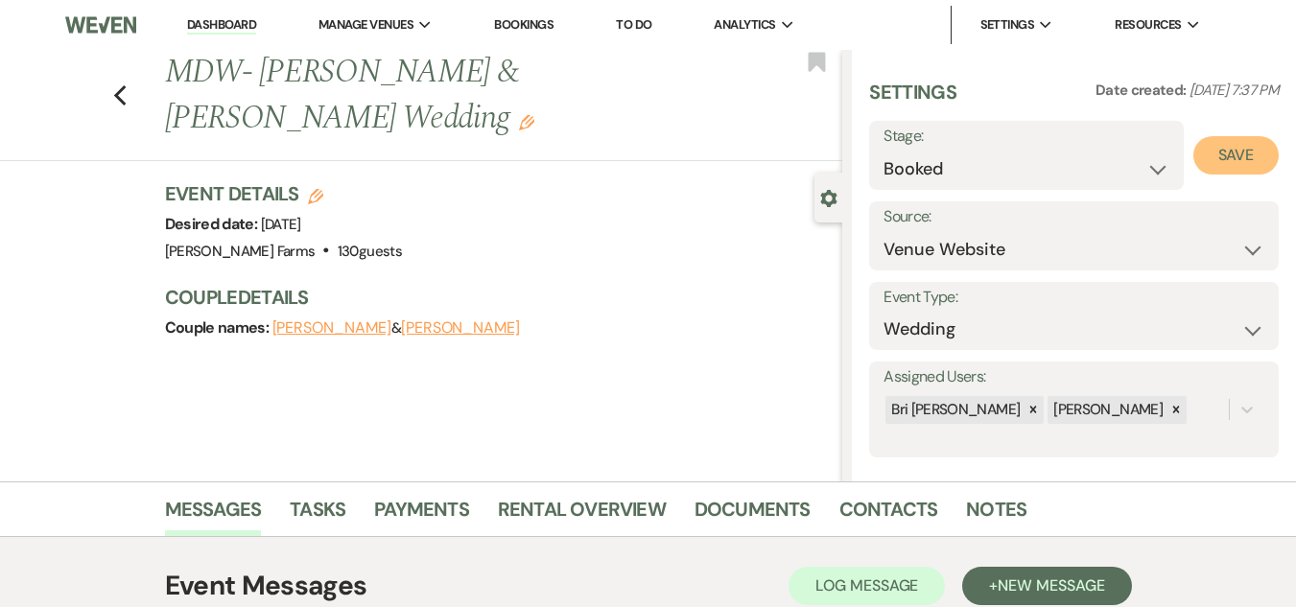
click at [1213, 159] on button "Save" at bounding box center [1235, 155] width 85 height 38
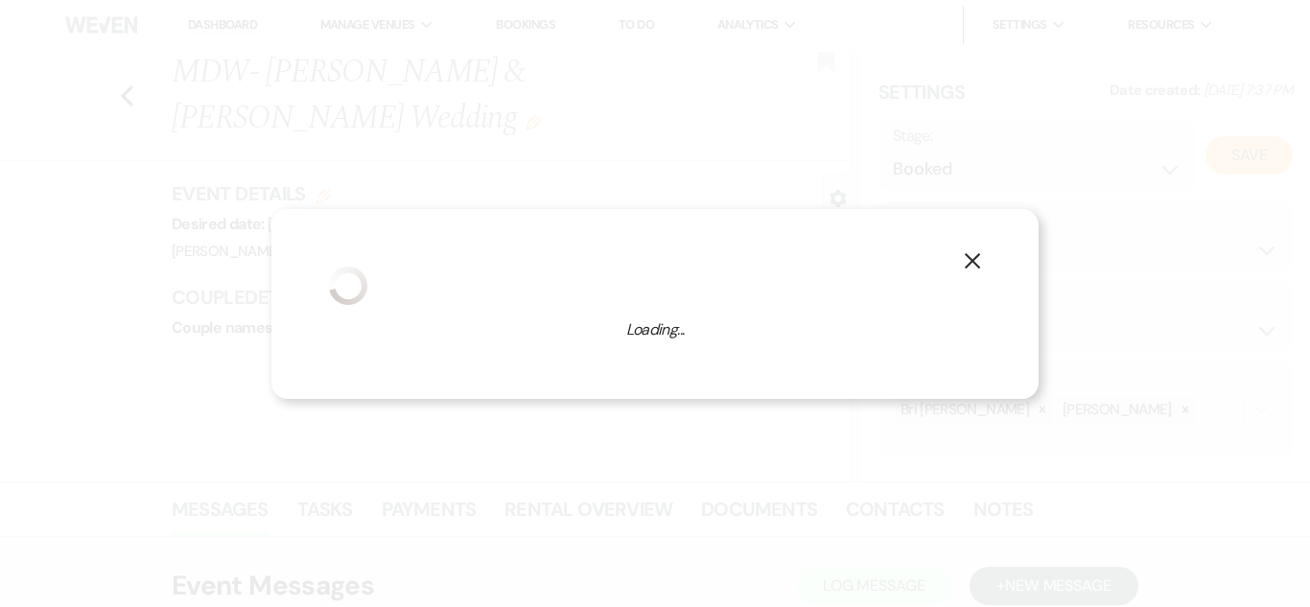
select select "1"
select select "674"
select select "false"
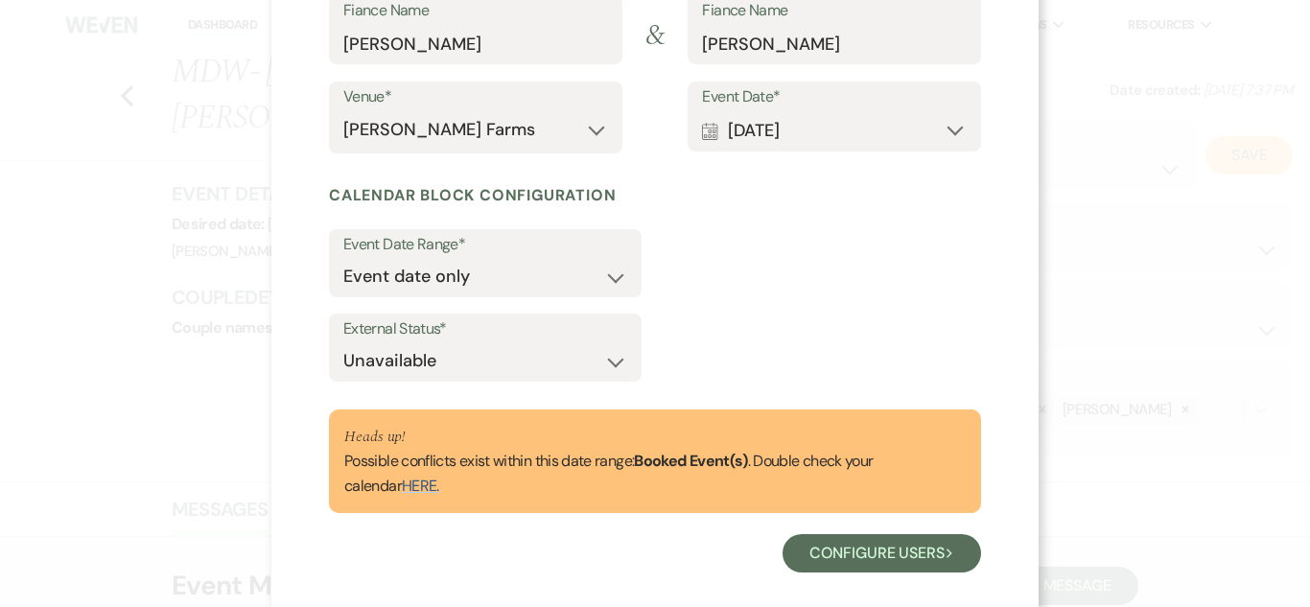
scroll to position [342, 0]
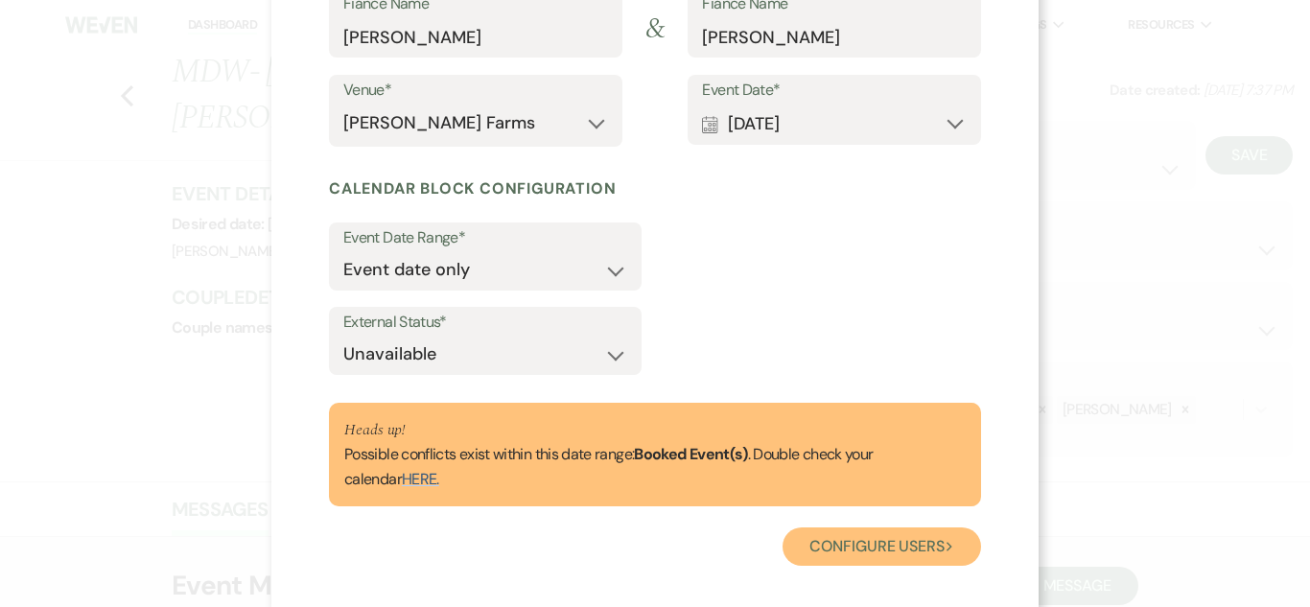
click at [855, 547] on button "Configure users Next" at bounding box center [882, 546] width 199 height 38
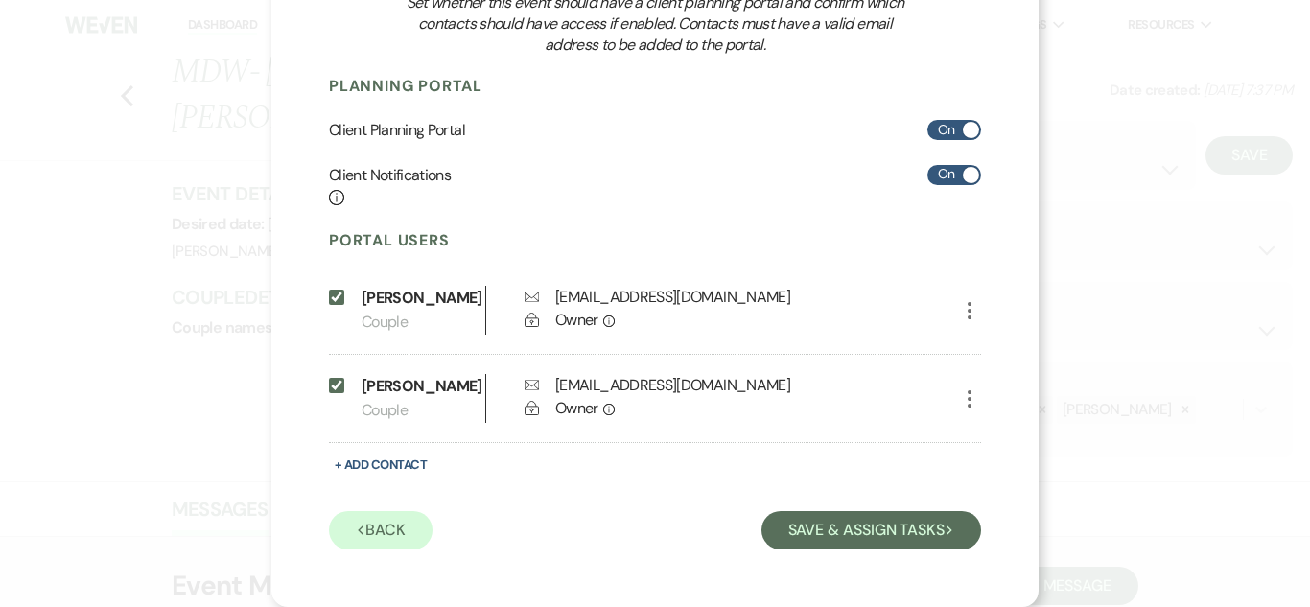
scroll to position [278, 0]
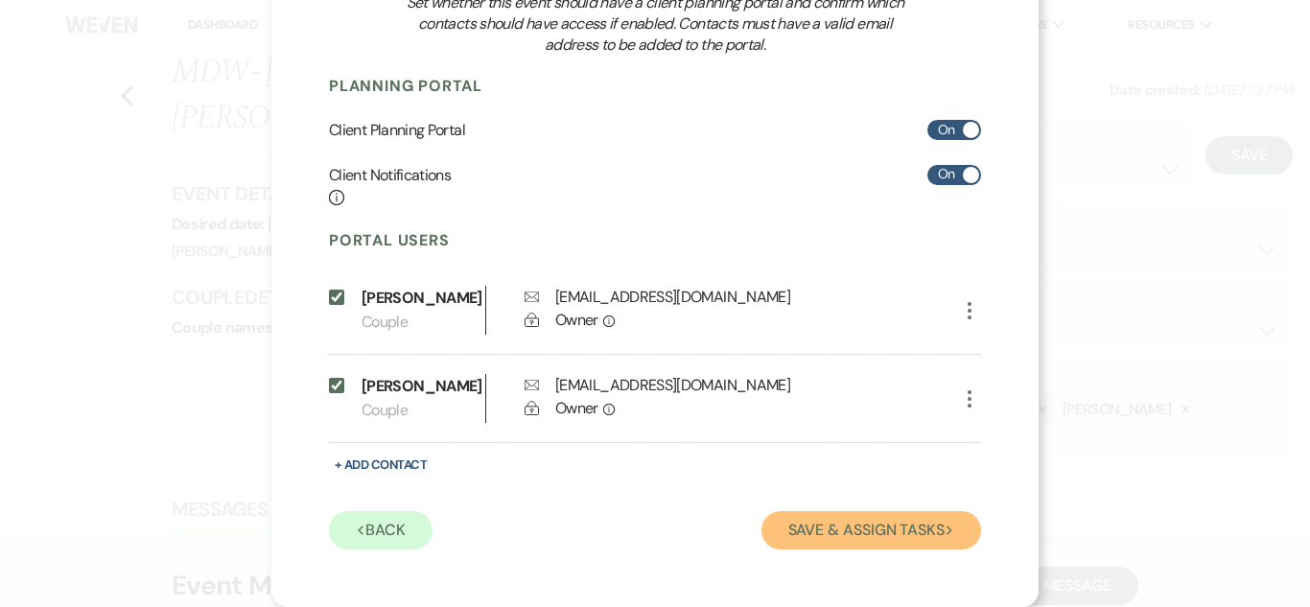
click at [834, 542] on button "Save & Assign Tasks Next" at bounding box center [871, 530] width 220 height 38
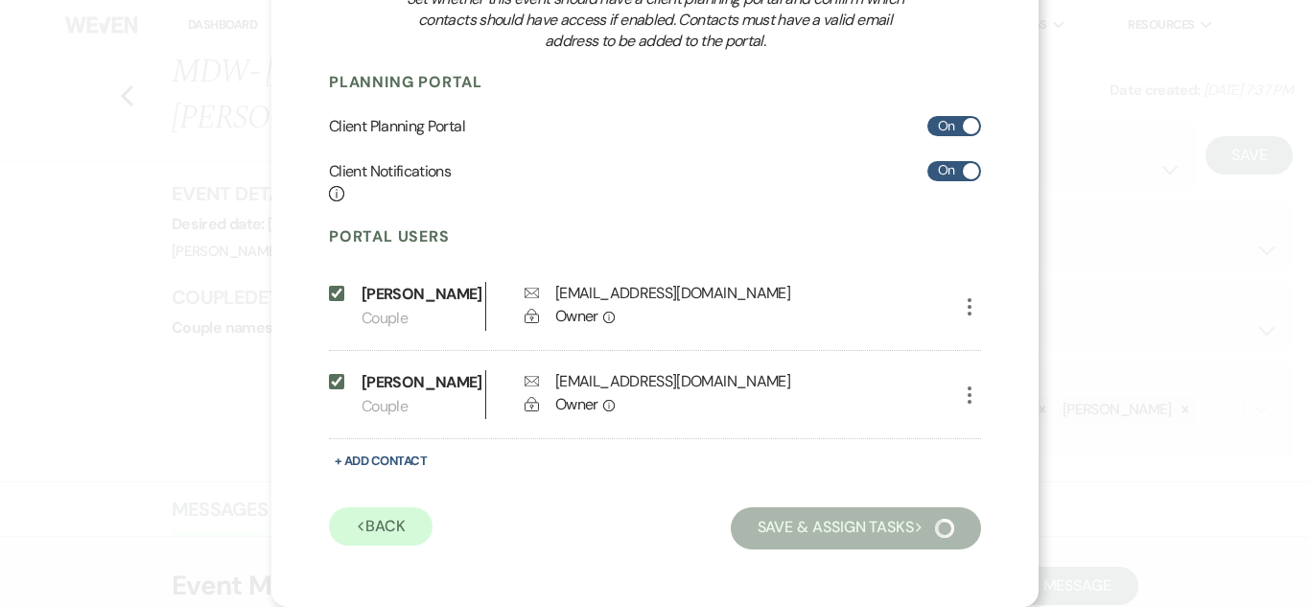
scroll to position [147, 0]
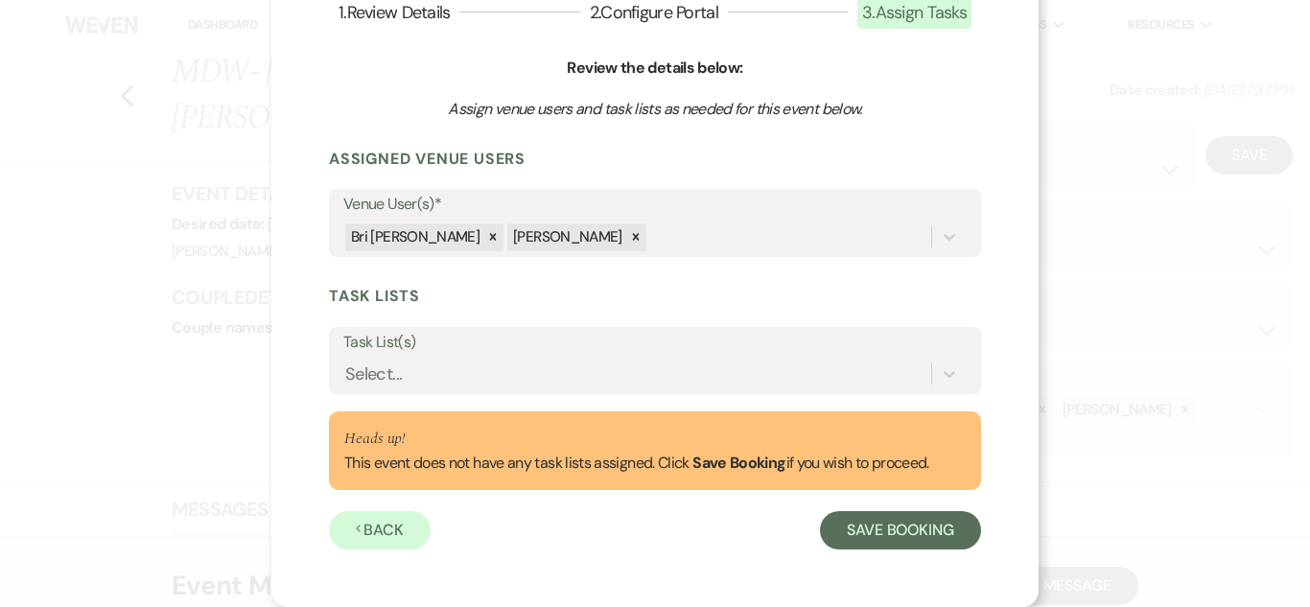
click at [626, 343] on label "Task List(s)" at bounding box center [654, 343] width 623 height 28
click at [347, 362] on input "Task List(s)" at bounding box center [346, 375] width 2 height 26
click at [616, 358] on div "Select..." at bounding box center [637, 375] width 588 height 34
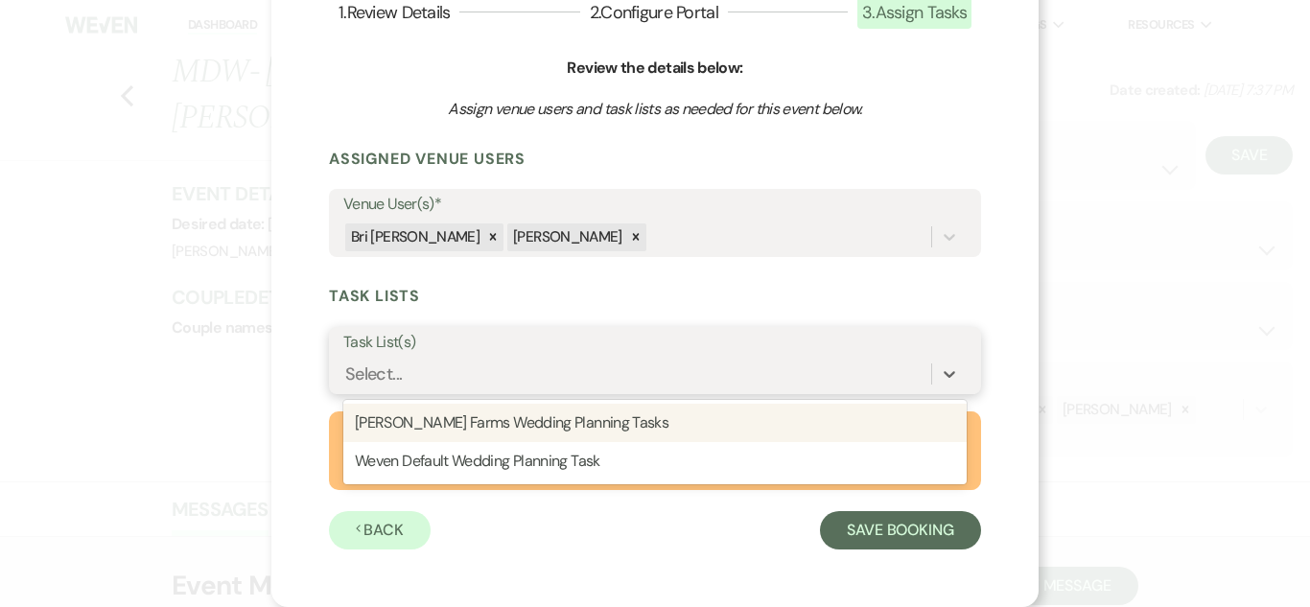
click at [583, 433] on div "[PERSON_NAME] Farms Wedding Planning Tasks" at bounding box center [654, 423] width 623 height 38
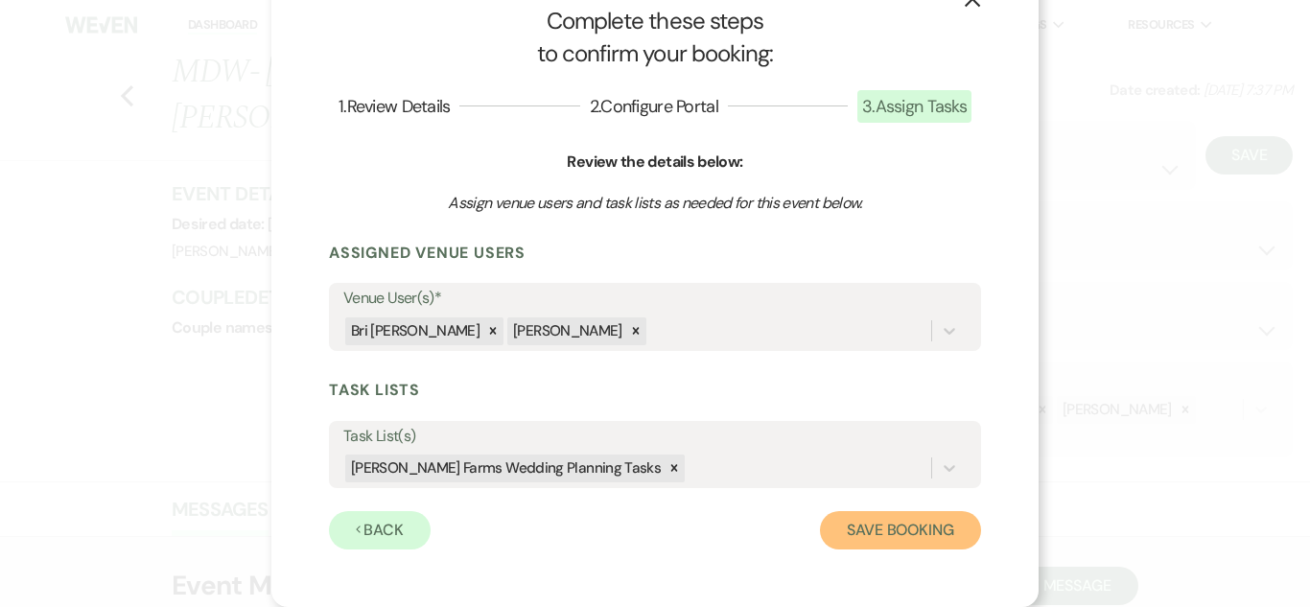
click at [855, 532] on button "Save Booking" at bounding box center [900, 530] width 161 height 38
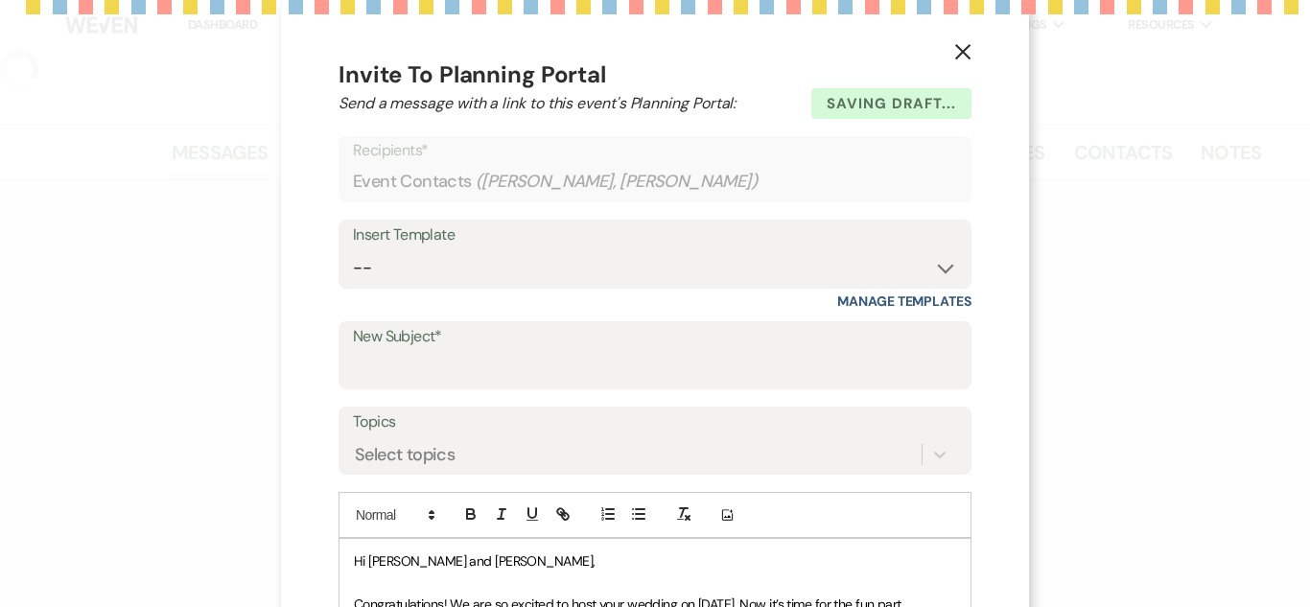
select select "5"
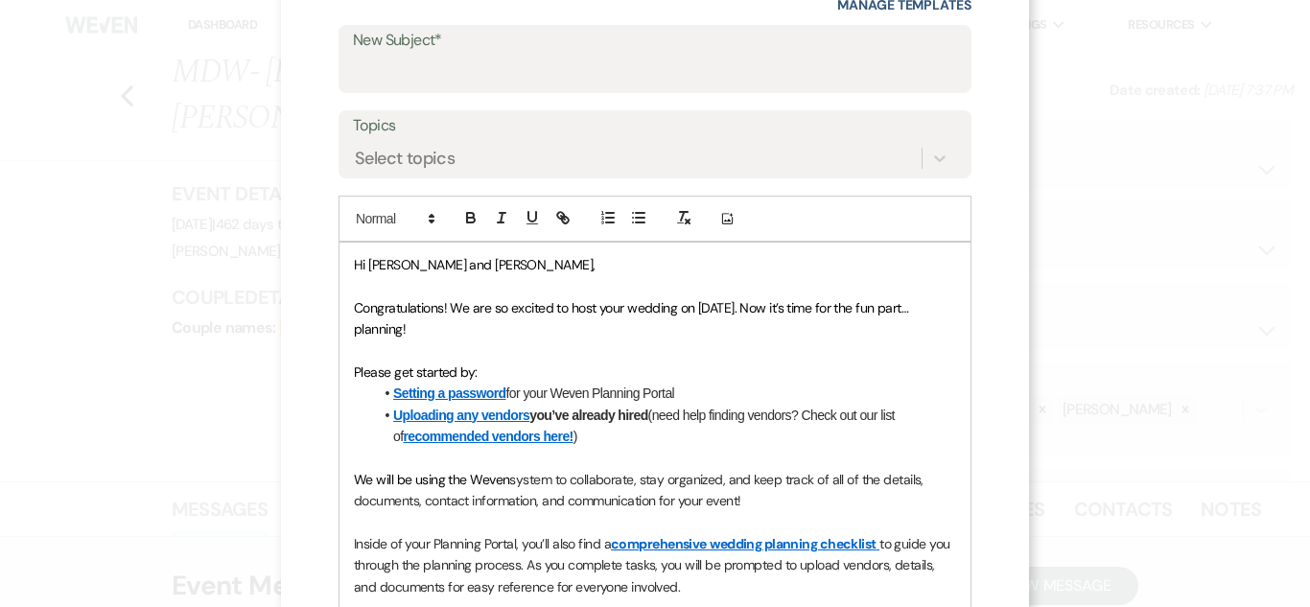
scroll to position [280, 0]
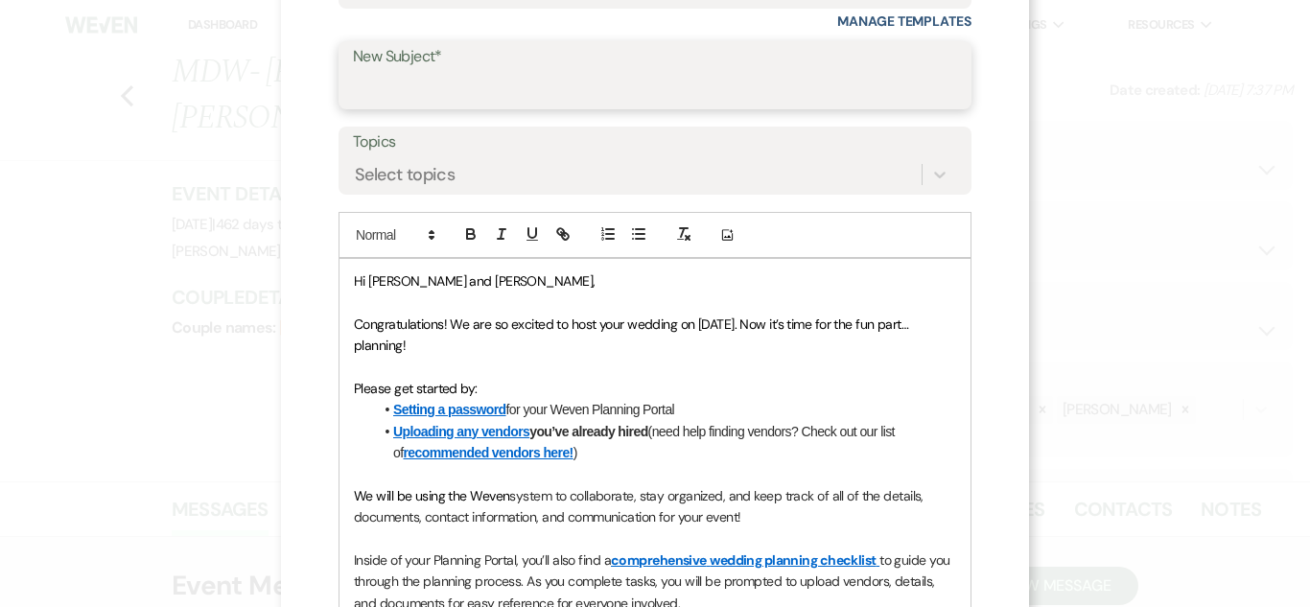
click at [737, 75] on input "New Subject*" at bounding box center [655, 88] width 604 height 37
type input "You Are Officially Booked At [PERSON_NAME] Farms!"
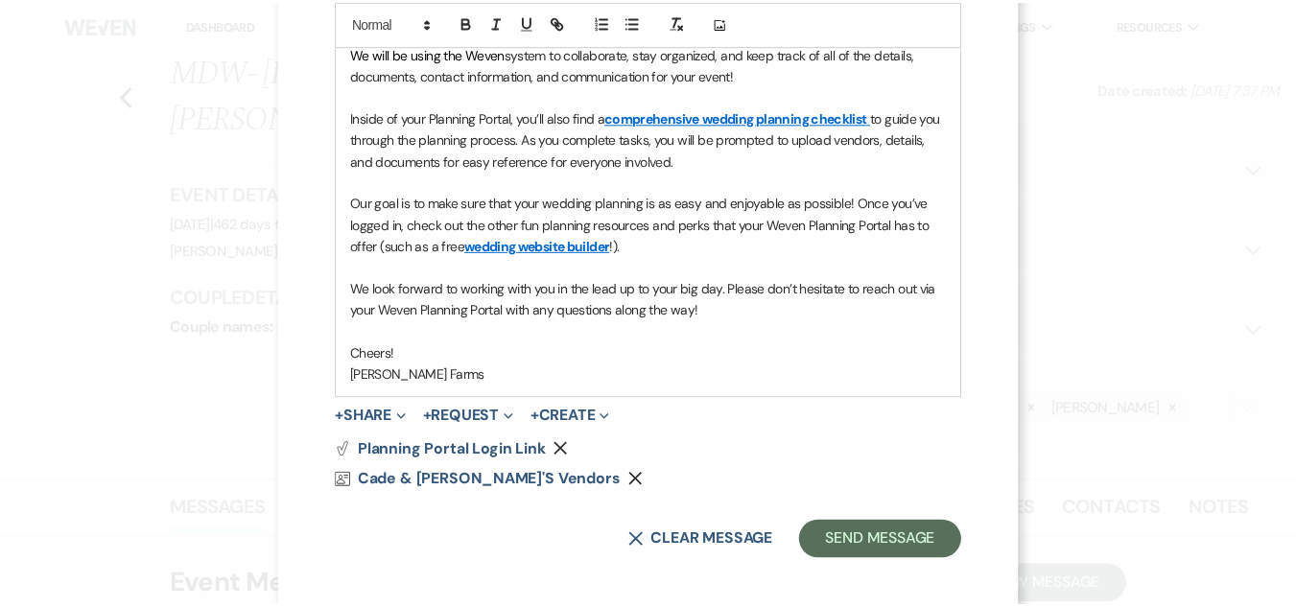
scroll to position [734, 0]
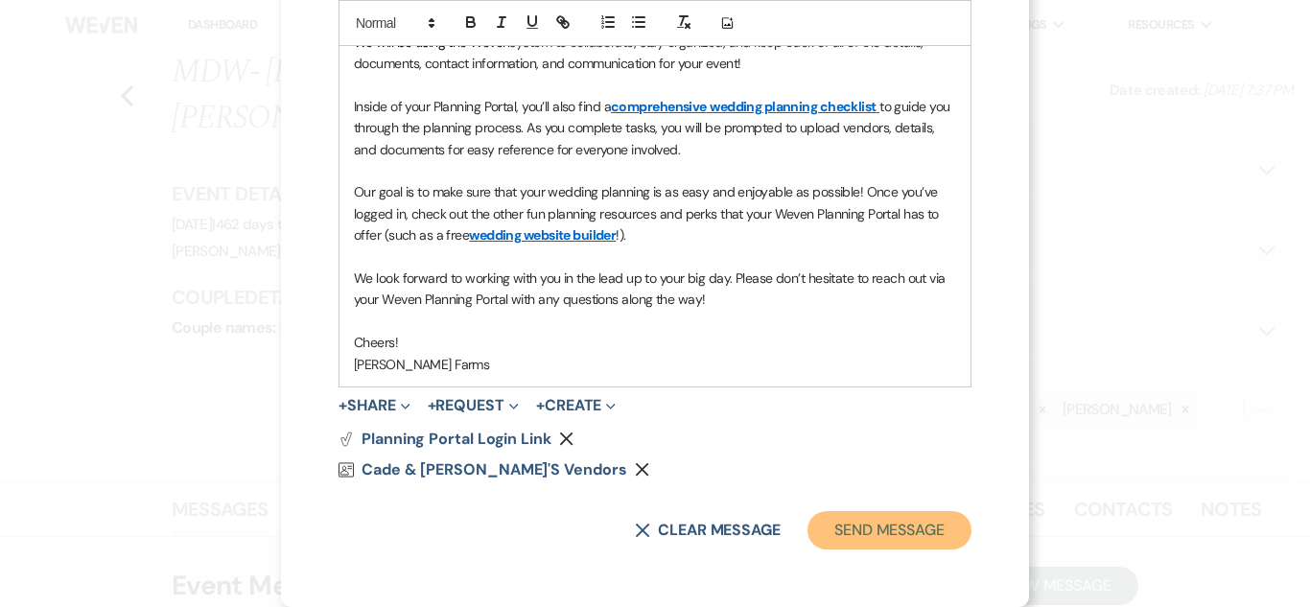
click at [840, 525] on button "Send Message" at bounding box center [889, 530] width 164 height 38
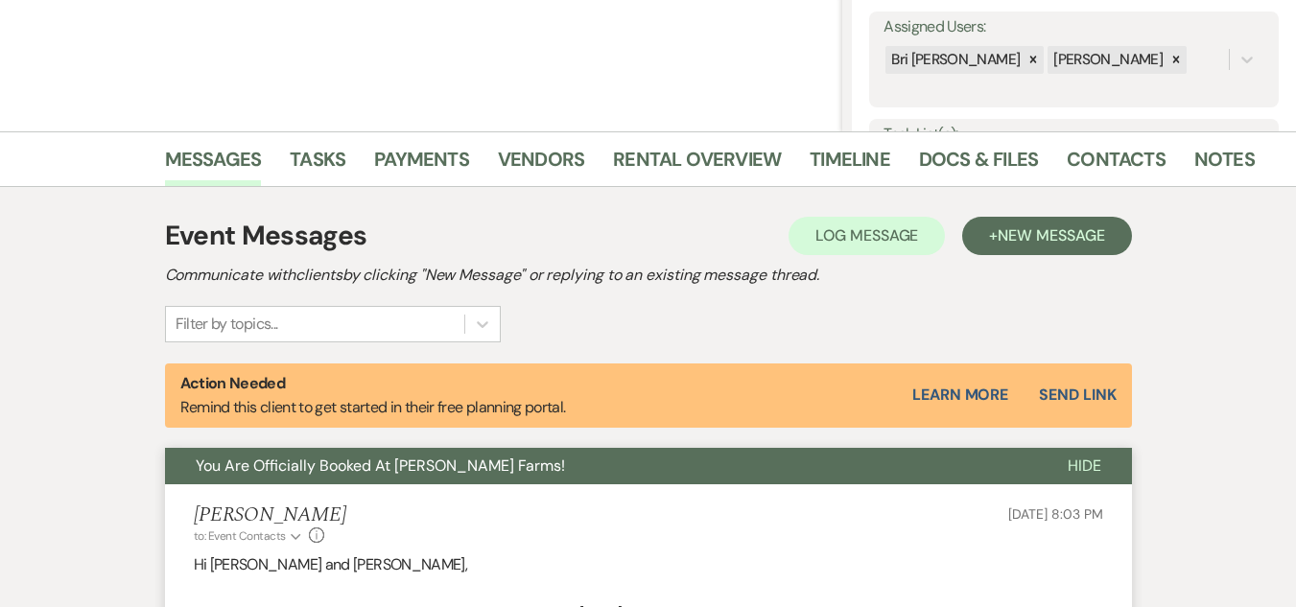
scroll to position [0, 0]
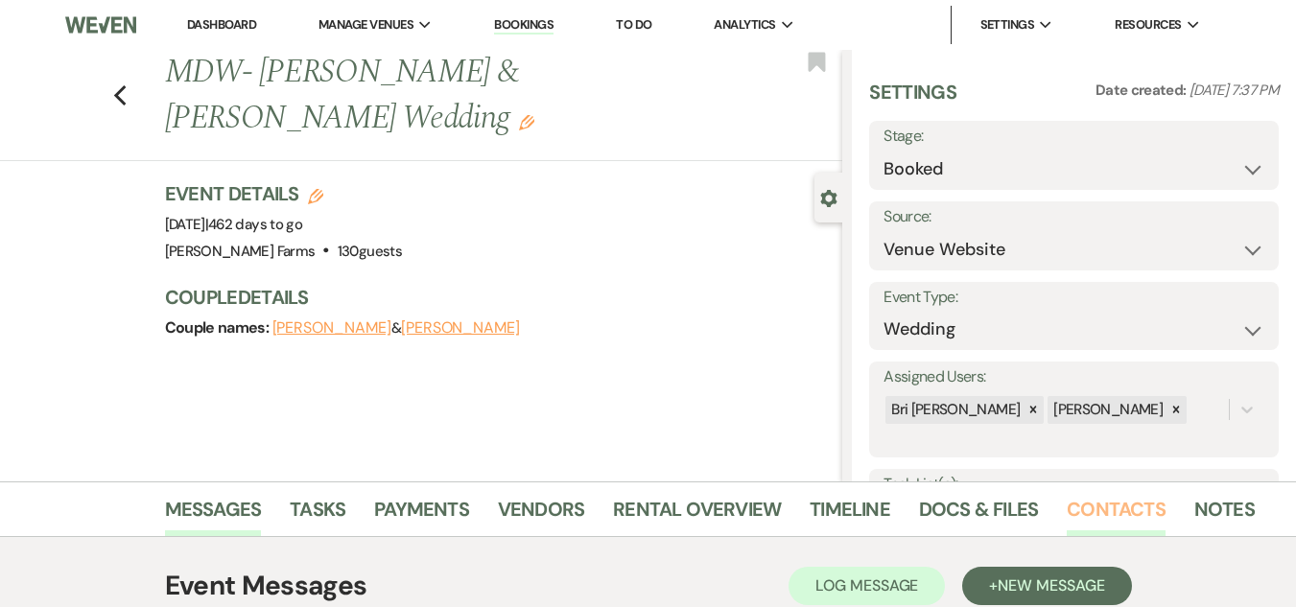
click at [1092, 517] on link "Contacts" at bounding box center [1115, 515] width 99 height 42
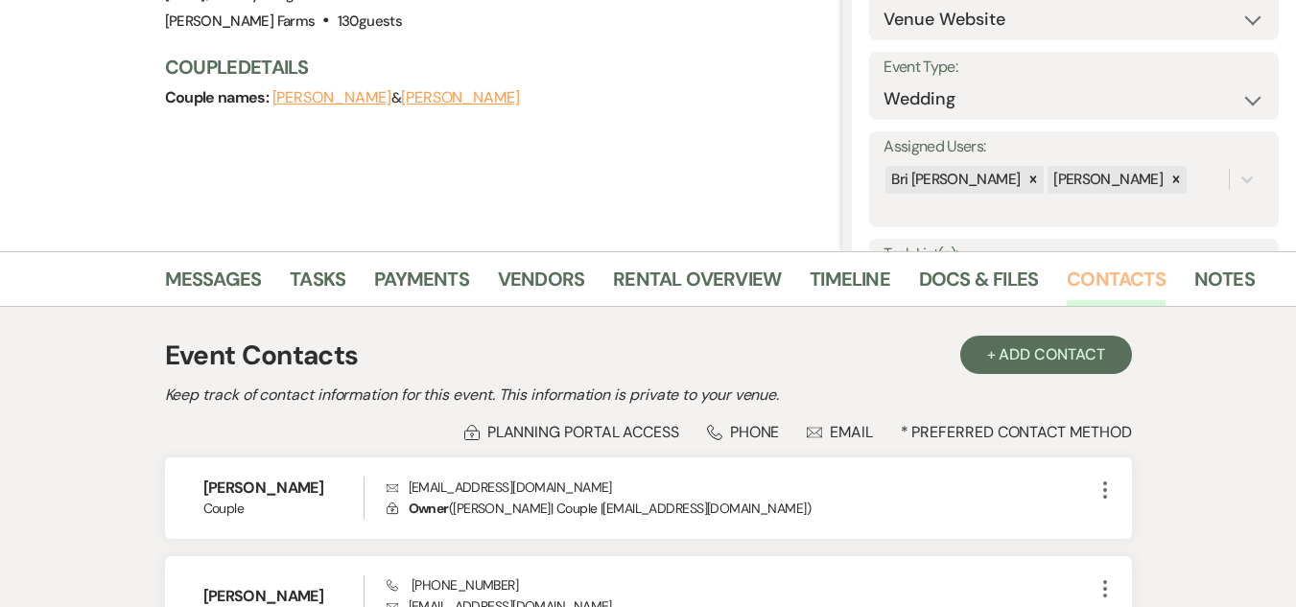
scroll to position [282, 0]
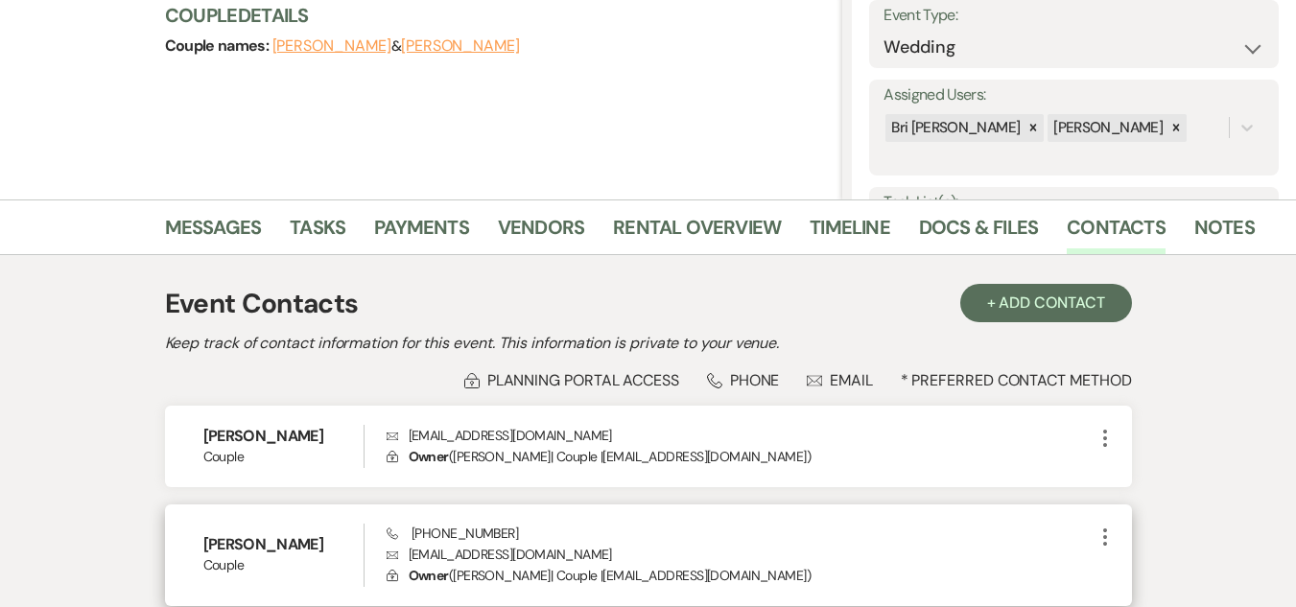
click at [440, 557] on p "Envelope [EMAIL_ADDRESS][DOMAIN_NAME]" at bounding box center [739, 554] width 707 height 21
copy p "[EMAIL_ADDRESS][DOMAIN_NAME]"
